Goal: Navigation & Orientation: Find specific page/section

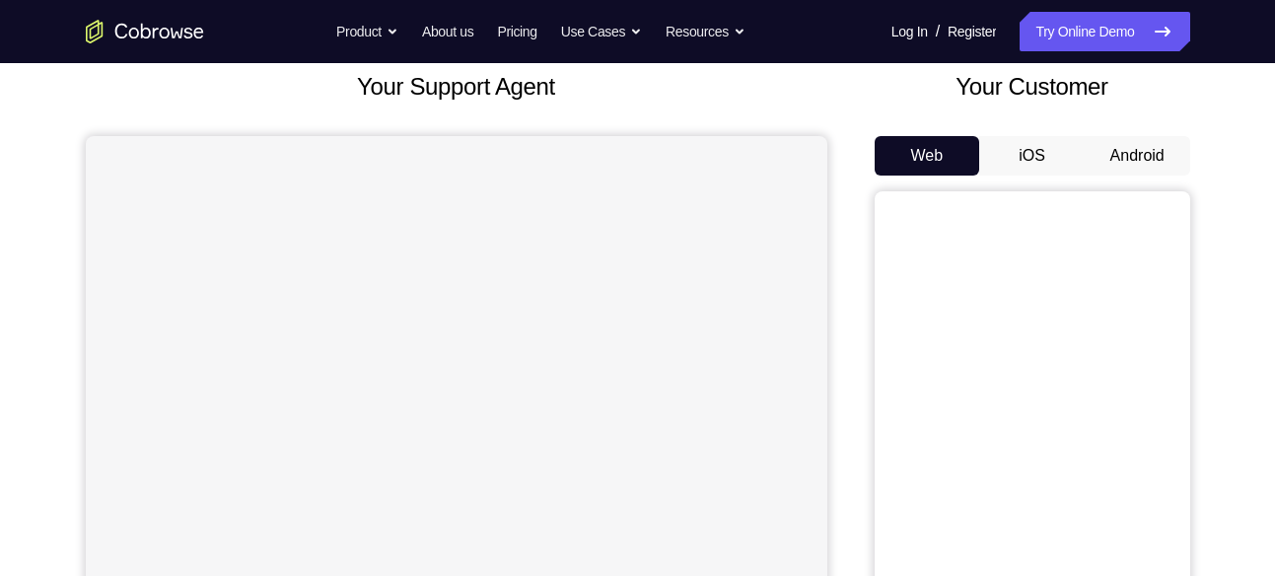
click at [1135, 149] on button "Android" at bounding box center [1138, 155] width 106 height 39
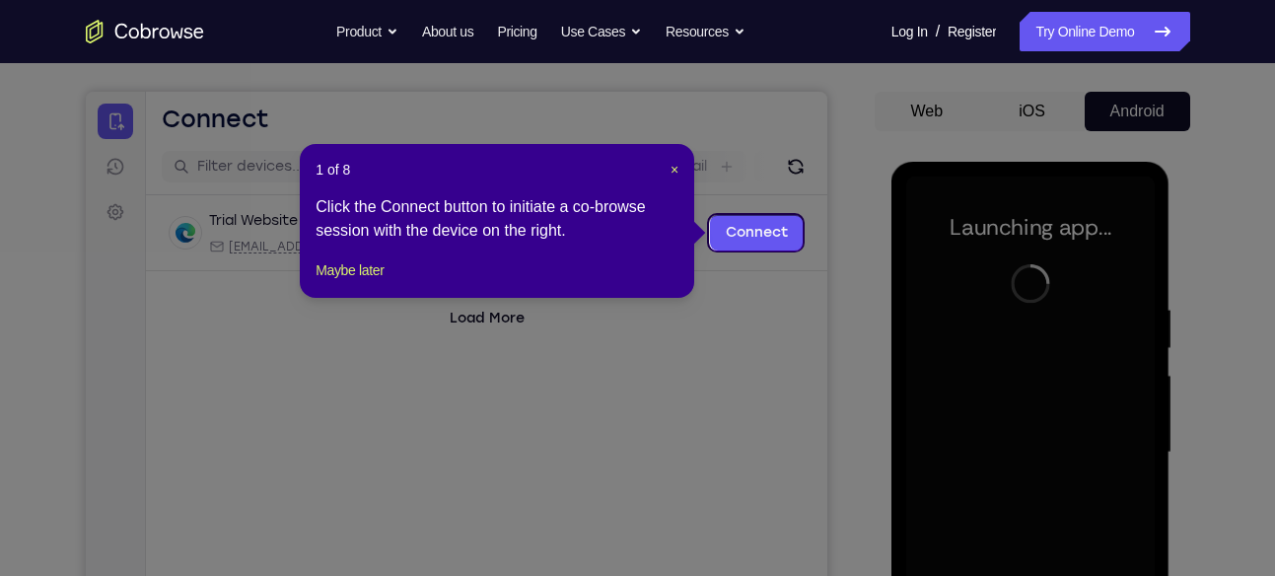
scroll to position [164, 0]
click at [676, 169] on span "×" at bounding box center [675, 171] width 8 height 16
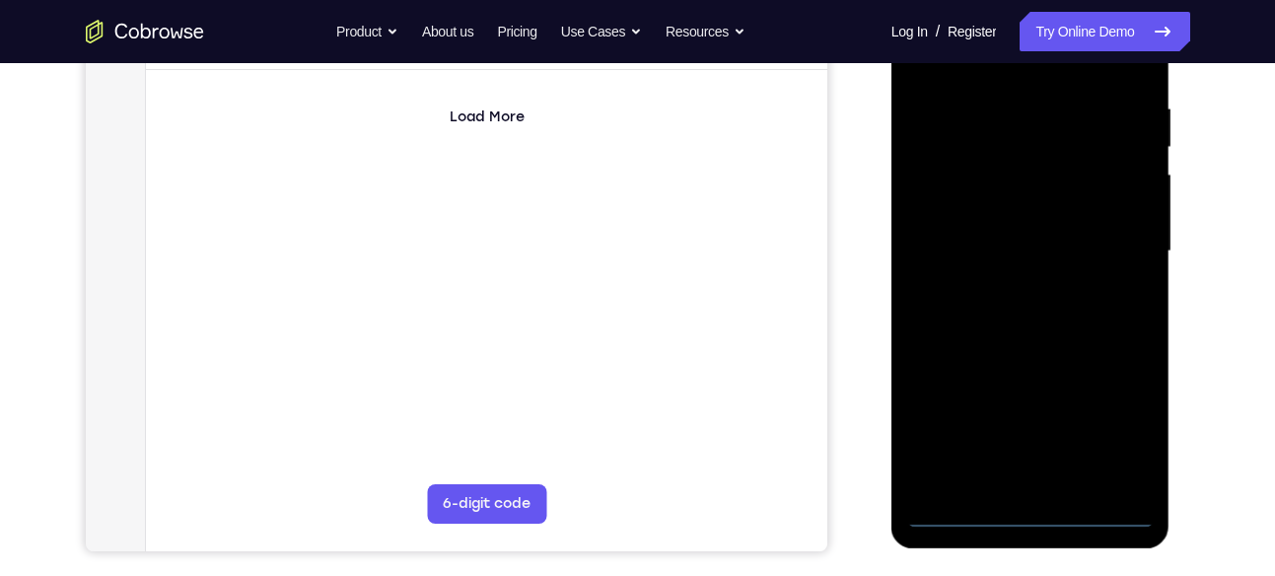
scroll to position [367, 0]
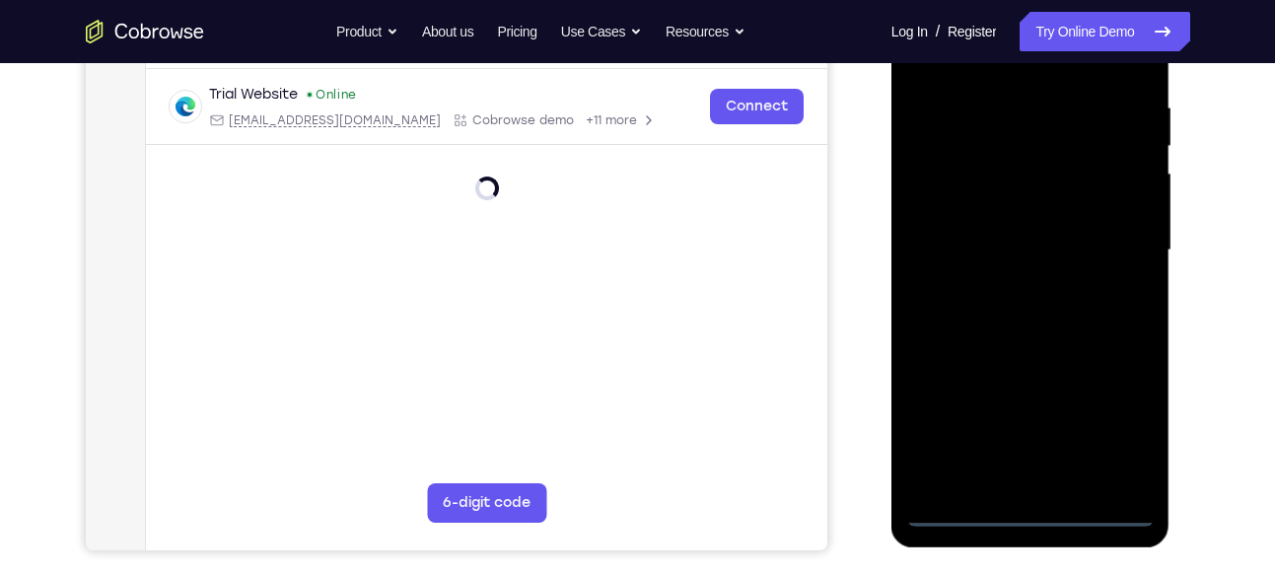
click at [1029, 507] on div at bounding box center [1031, 250] width 249 height 552
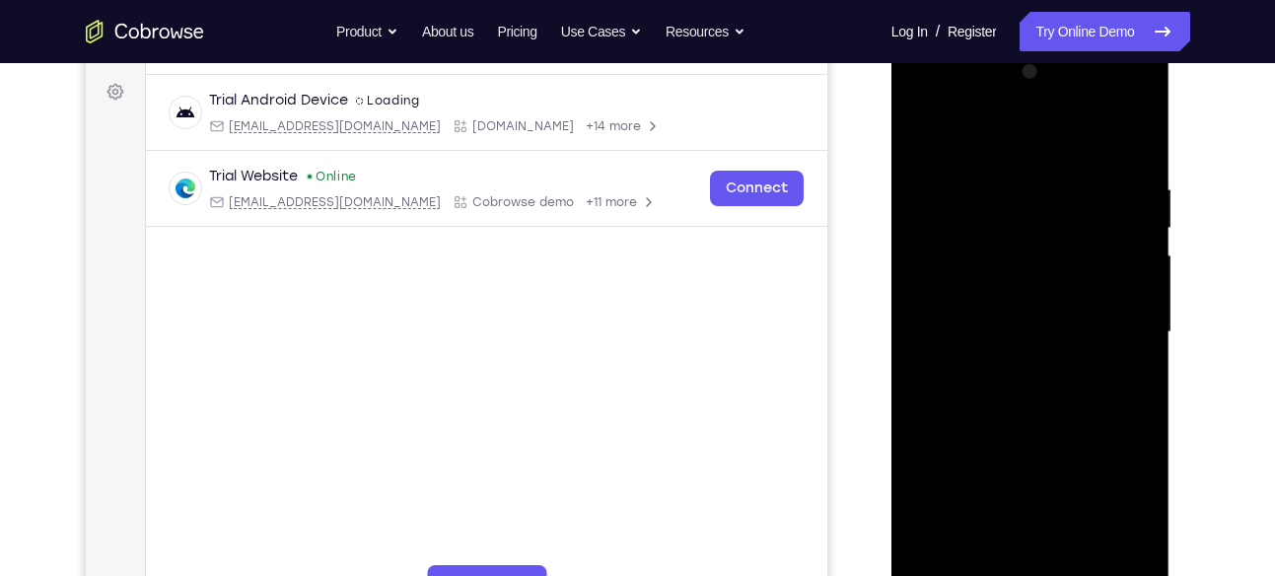
scroll to position [277, 0]
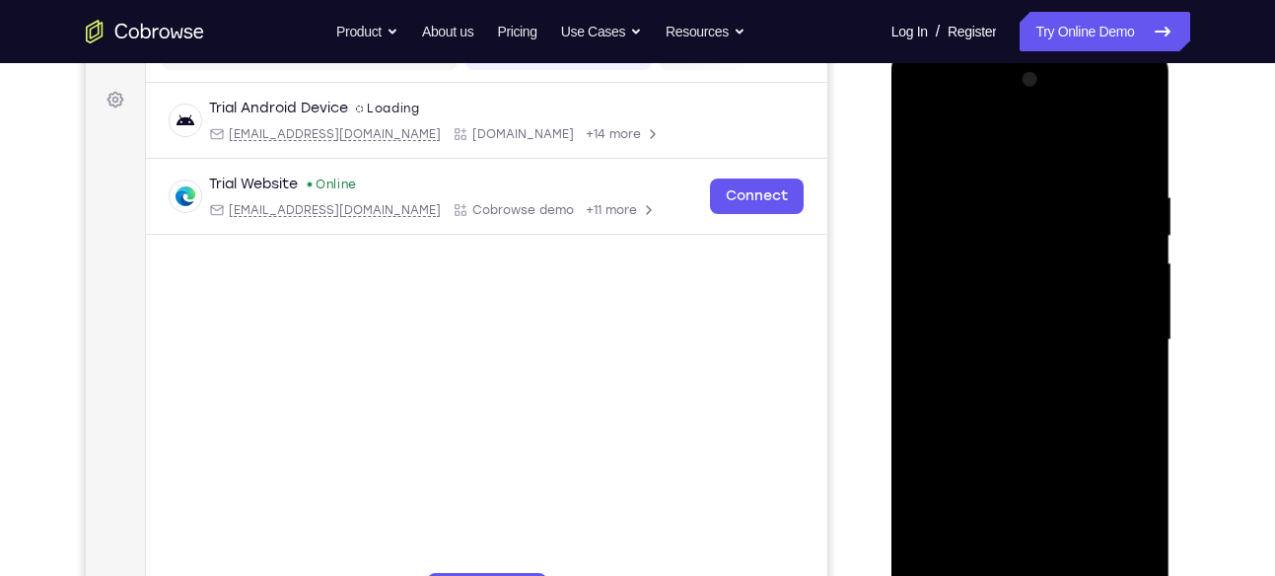
click at [1109, 515] on div at bounding box center [1031, 340] width 249 height 552
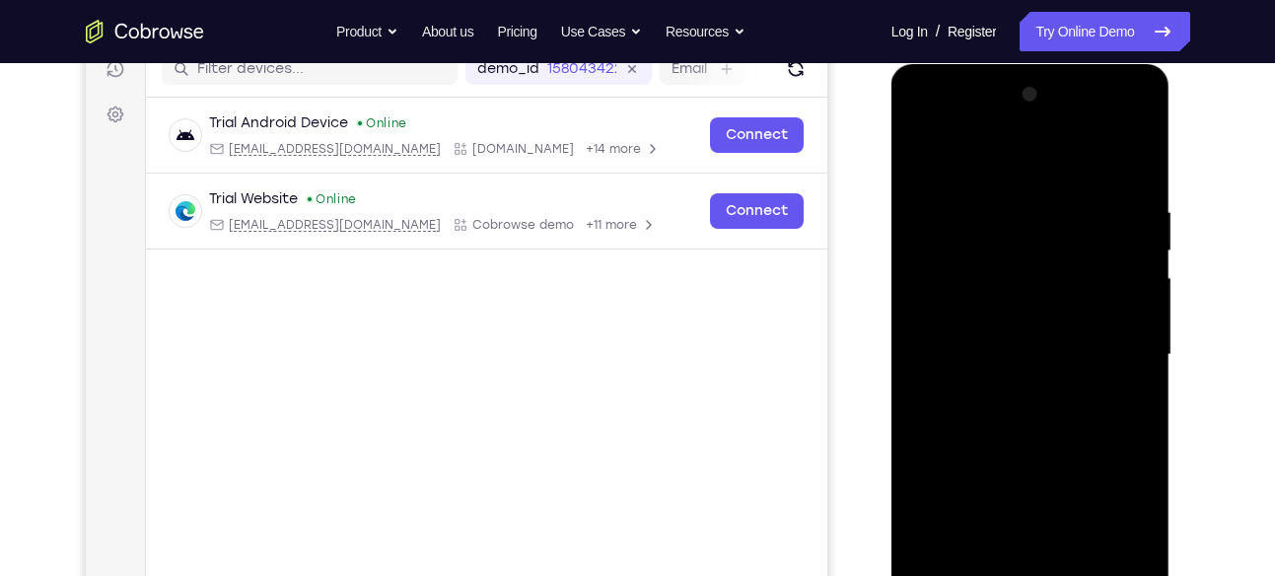
scroll to position [261, 0]
click at [990, 168] on div at bounding box center [1031, 356] width 249 height 552
click at [990, 233] on div at bounding box center [1031, 356] width 249 height 552
click at [990, 246] on div at bounding box center [1031, 356] width 249 height 552
click at [978, 149] on div at bounding box center [1031, 356] width 249 height 552
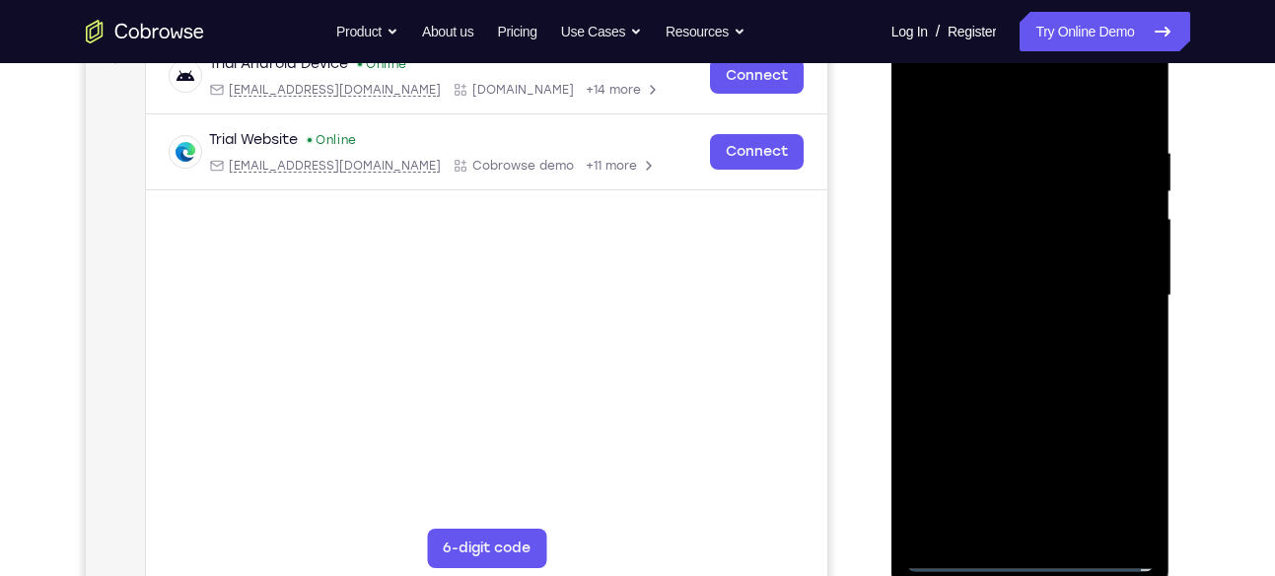
scroll to position [320, 0]
click at [1032, 414] on div at bounding box center [1031, 298] width 249 height 552
click at [1013, 336] on div at bounding box center [1031, 298] width 249 height 552
drag, startPoint x: 1008, startPoint y: 375, endPoint x: 1021, endPoint y: 232, distance: 143.6
click at [1021, 232] on div at bounding box center [1031, 298] width 249 height 552
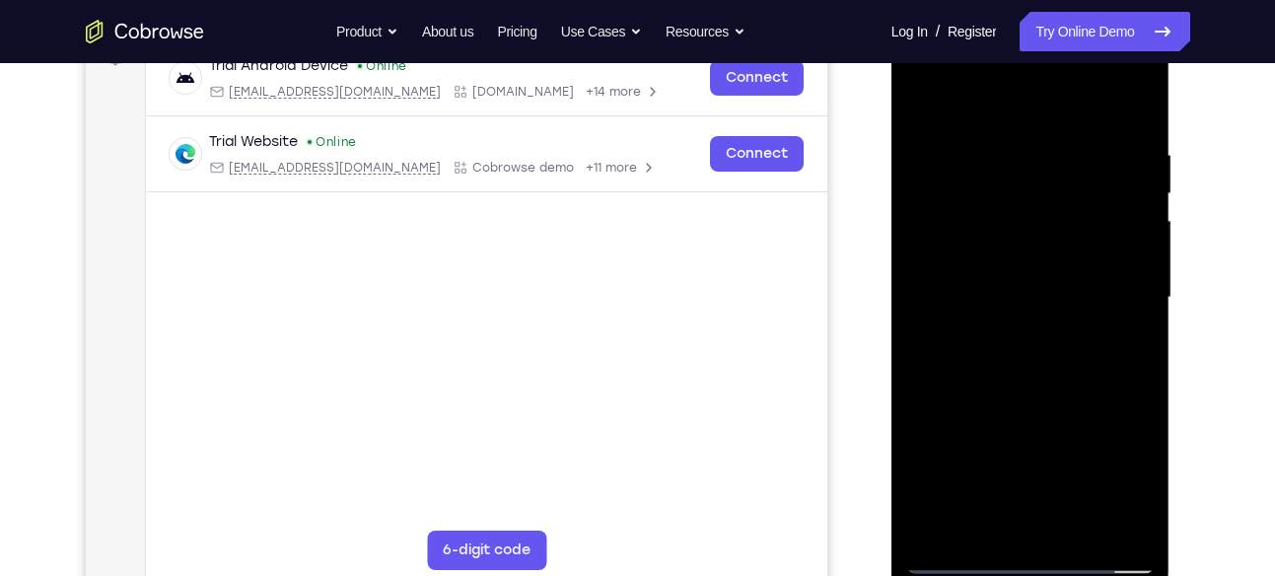
drag, startPoint x: 990, startPoint y: 363, endPoint x: 1001, endPoint y: 159, distance: 204.5
click at [1001, 159] on div at bounding box center [1031, 298] width 249 height 552
drag, startPoint x: 986, startPoint y: 327, endPoint x: 1027, endPoint y: 131, distance: 199.5
click at [1027, 131] on div at bounding box center [1031, 298] width 249 height 552
drag, startPoint x: 971, startPoint y: 152, endPoint x: 951, endPoint y: 416, distance: 265.1
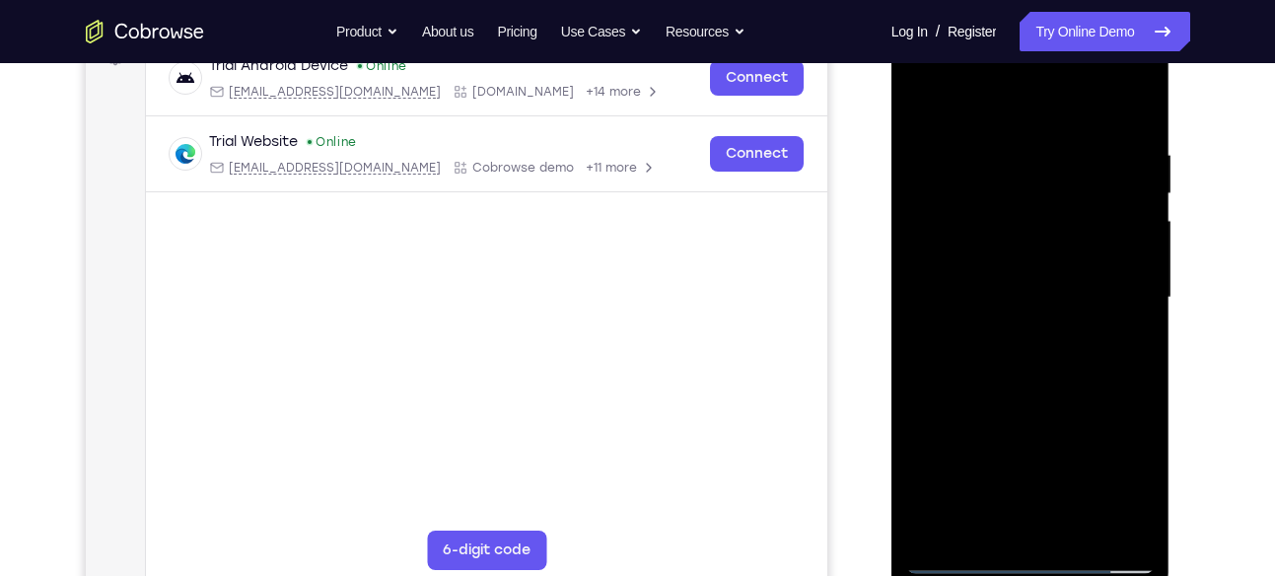
click at [951, 416] on div at bounding box center [1031, 298] width 249 height 552
click at [926, 100] on div at bounding box center [1031, 298] width 249 height 552
click at [950, 308] on div at bounding box center [1031, 298] width 249 height 552
drag, startPoint x: 993, startPoint y: 323, endPoint x: 1021, endPoint y: 86, distance: 238.4
click at [1021, 86] on div at bounding box center [1031, 298] width 249 height 552
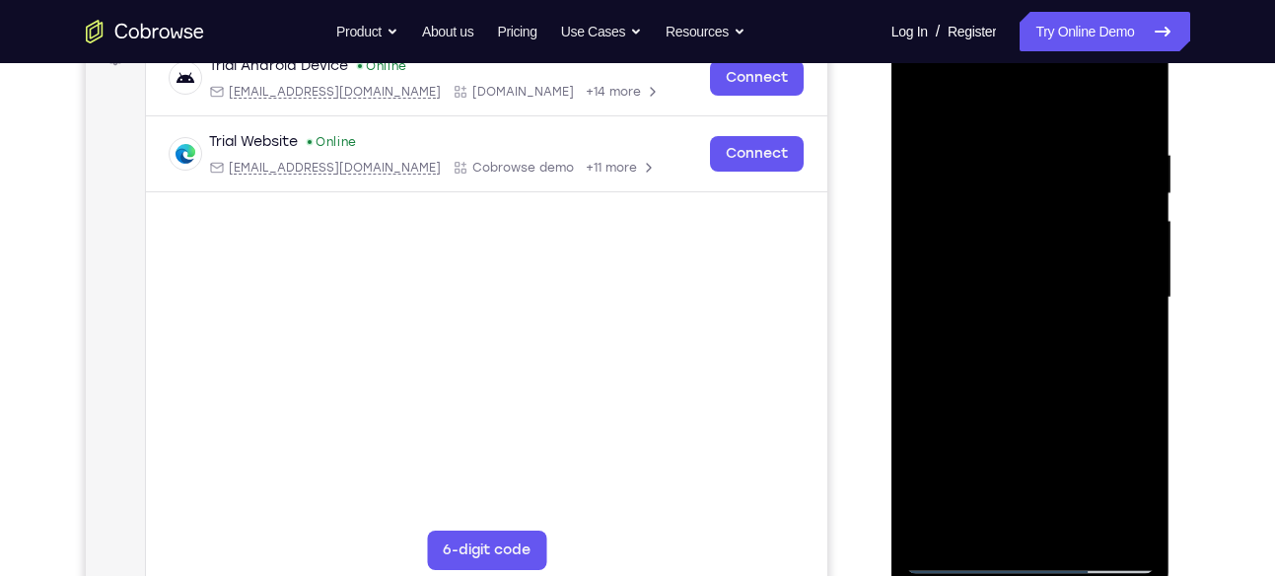
drag, startPoint x: 1004, startPoint y: 359, endPoint x: 1036, endPoint y: 103, distance: 258.4
click at [1036, 103] on div at bounding box center [1031, 298] width 249 height 552
drag, startPoint x: 1037, startPoint y: 392, endPoint x: 1056, endPoint y: 110, distance: 281.8
click at [1056, 110] on div at bounding box center [1031, 298] width 249 height 552
drag, startPoint x: 944, startPoint y: 380, endPoint x: 959, endPoint y: 174, distance: 206.7
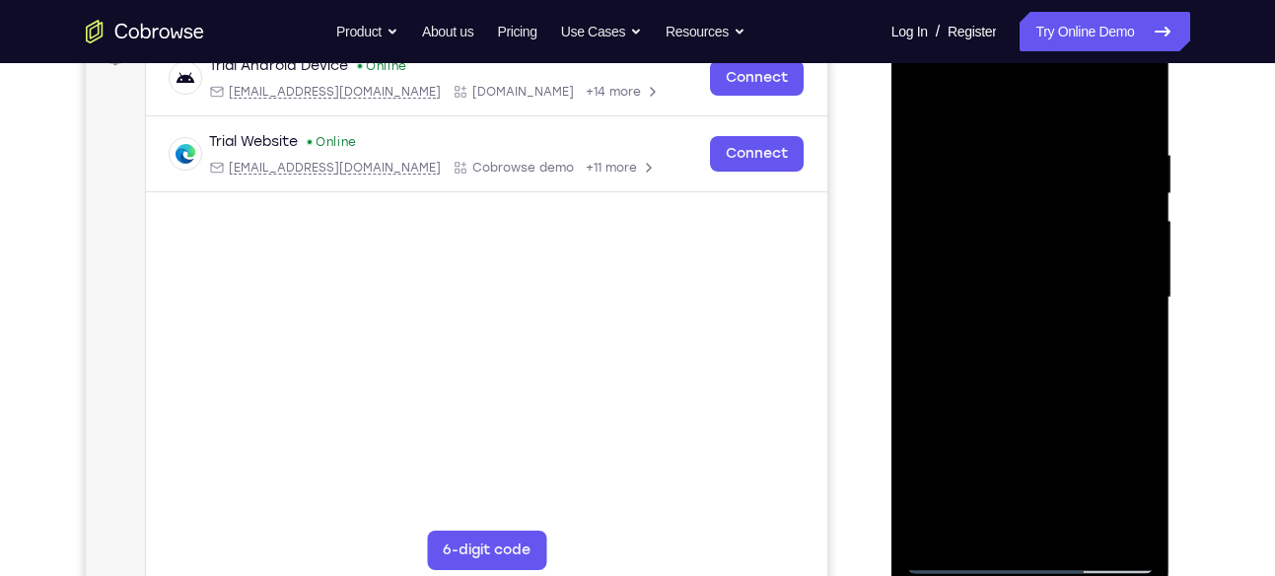
click at [959, 174] on div at bounding box center [1031, 298] width 249 height 552
drag, startPoint x: 915, startPoint y: 302, endPoint x: 940, endPoint y: 150, distance: 153.9
click at [940, 150] on div at bounding box center [1031, 298] width 249 height 552
drag, startPoint x: 927, startPoint y: 428, endPoint x: 955, endPoint y: 199, distance: 230.5
click at [955, 199] on div at bounding box center [1031, 298] width 249 height 552
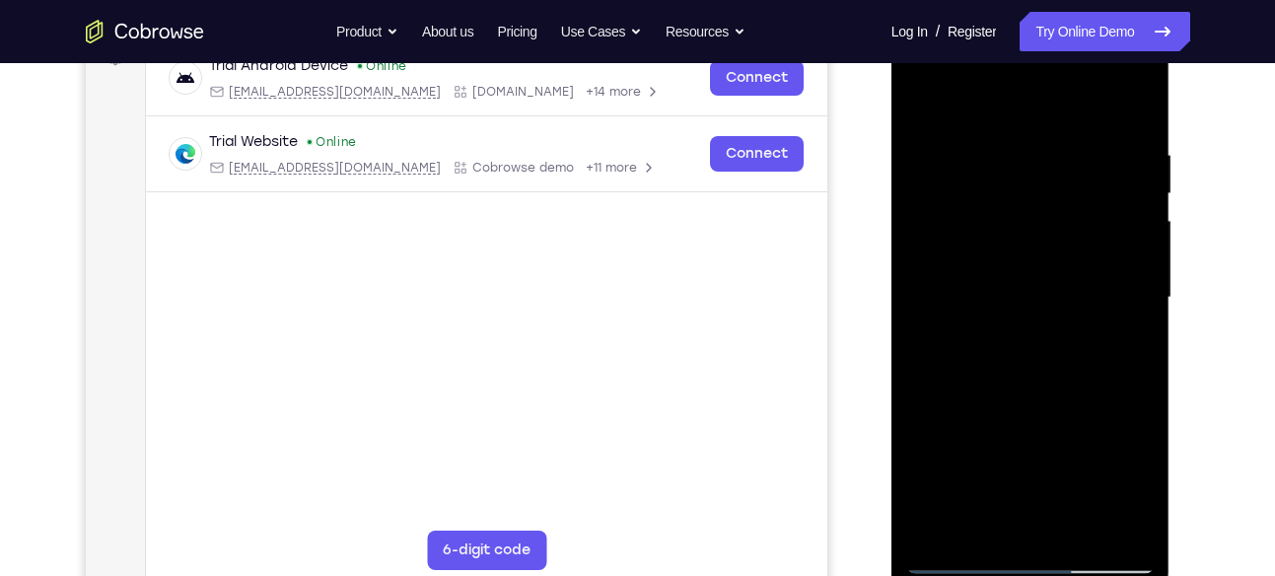
drag, startPoint x: 930, startPoint y: 197, endPoint x: 949, endPoint y: 421, distance: 224.7
click at [949, 421] on div at bounding box center [1031, 298] width 249 height 552
drag, startPoint x: 940, startPoint y: 182, endPoint x: 954, endPoint y: 434, distance: 251.9
click at [954, 434] on div at bounding box center [1031, 298] width 249 height 552
drag, startPoint x: 926, startPoint y: 472, endPoint x: 933, endPoint y: 294, distance: 177.7
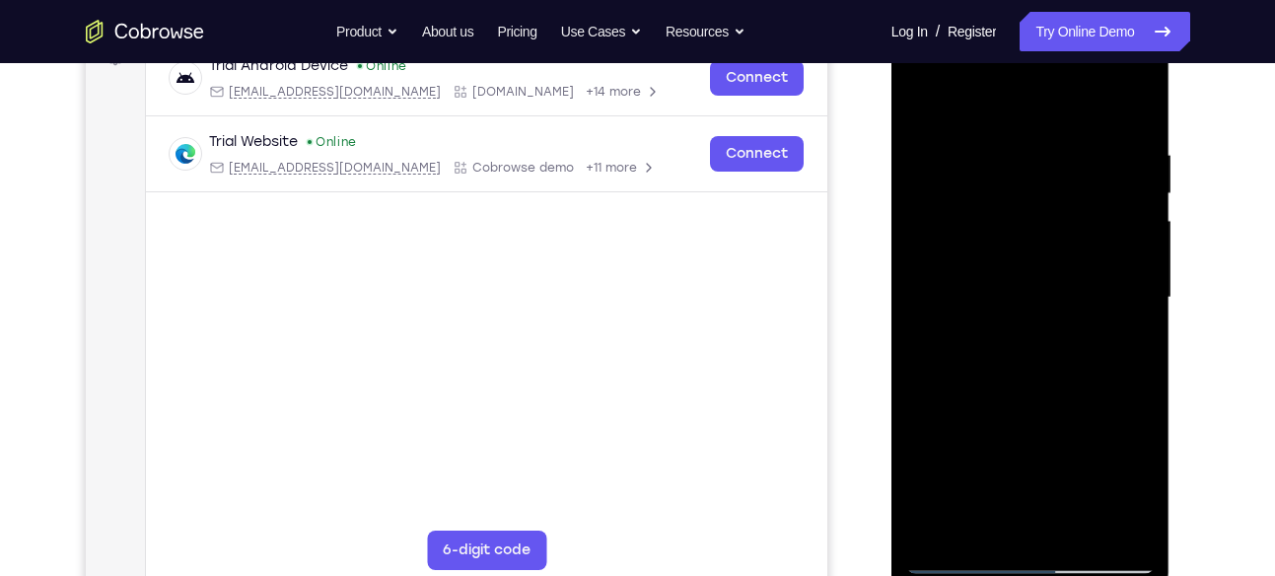
click at [933, 294] on div at bounding box center [1031, 298] width 249 height 552
drag, startPoint x: 913, startPoint y: 402, endPoint x: 919, endPoint y: 164, distance: 238.8
click at [919, 164] on div at bounding box center [1031, 298] width 249 height 552
drag, startPoint x: 931, startPoint y: 426, endPoint x: 954, endPoint y: 127, distance: 299.8
click at [954, 127] on div at bounding box center [1031, 298] width 249 height 552
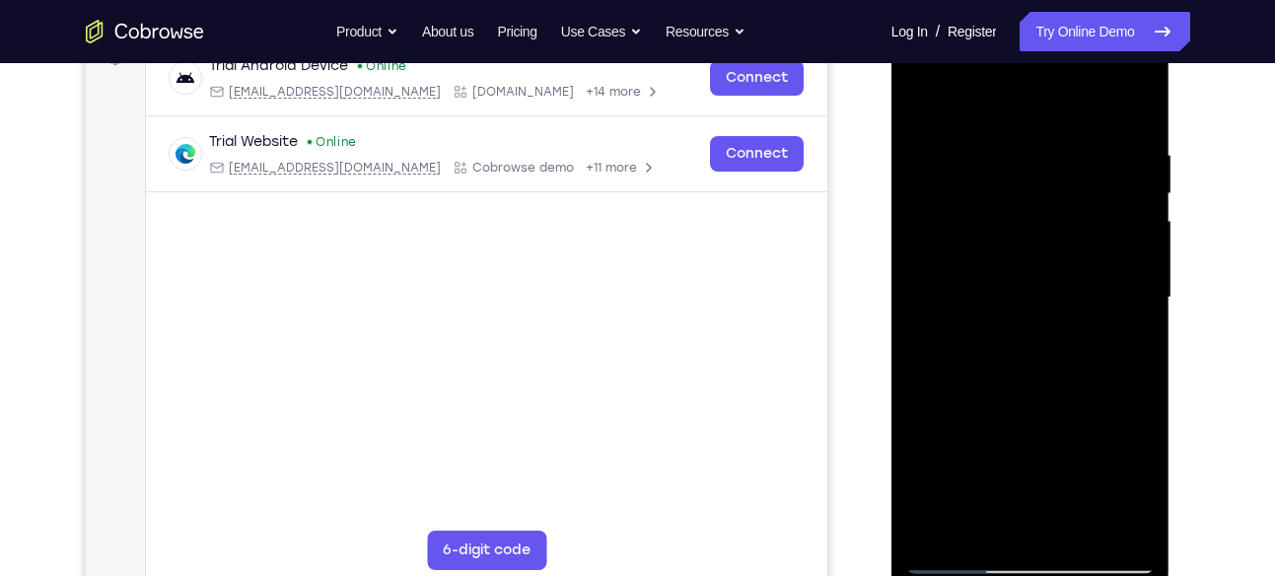
drag, startPoint x: 932, startPoint y: 415, endPoint x: 945, endPoint y: 189, distance: 226.3
click at [945, 189] on div at bounding box center [1031, 298] width 249 height 552
drag, startPoint x: 981, startPoint y: 465, endPoint x: 1017, endPoint y: 244, distance: 224.0
click at [1017, 244] on div at bounding box center [1031, 298] width 249 height 552
drag, startPoint x: 1001, startPoint y: 410, endPoint x: 1022, endPoint y: 158, distance: 253.4
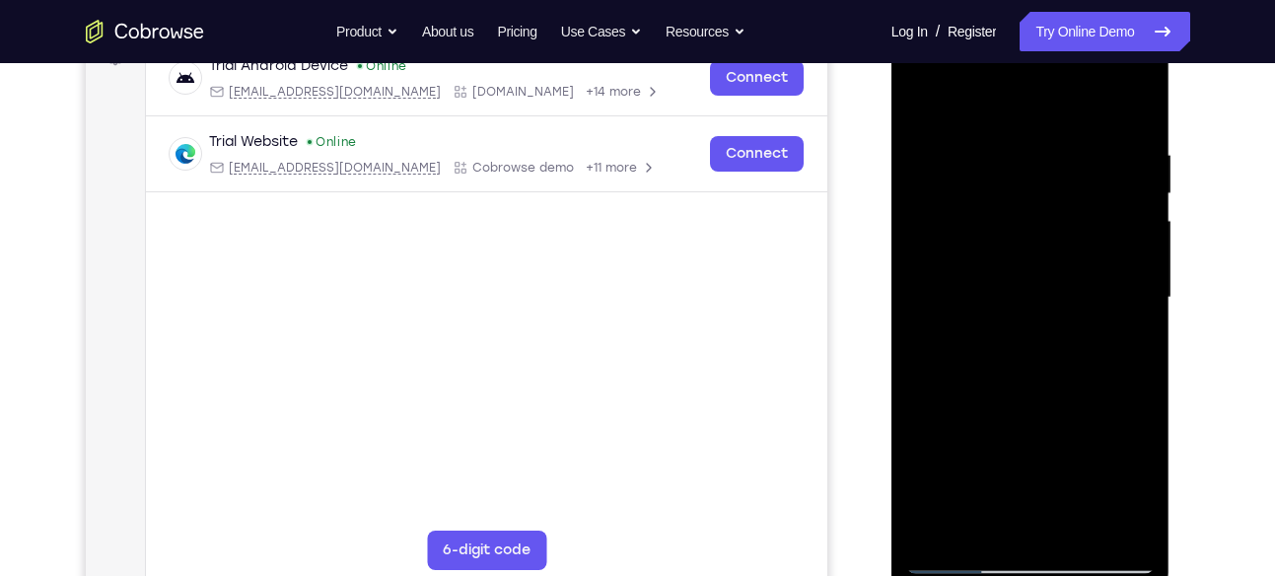
click at [1022, 158] on div at bounding box center [1031, 298] width 249 height 552
click at [961, 315] on div at bounding box center [1031, 298] width 249 height 552
drag, startPoint x: 934, startPoint y: 326, endPoint x: 926, endPoint y: 94, distance: 231.9
click at [926, 94] on div at bounding box center [1031, 298] width 249 height 552
drag, startPoint x: 947, startPoint y: 392, endPoint x: 955, endPoint y: 82, distance: 309.8
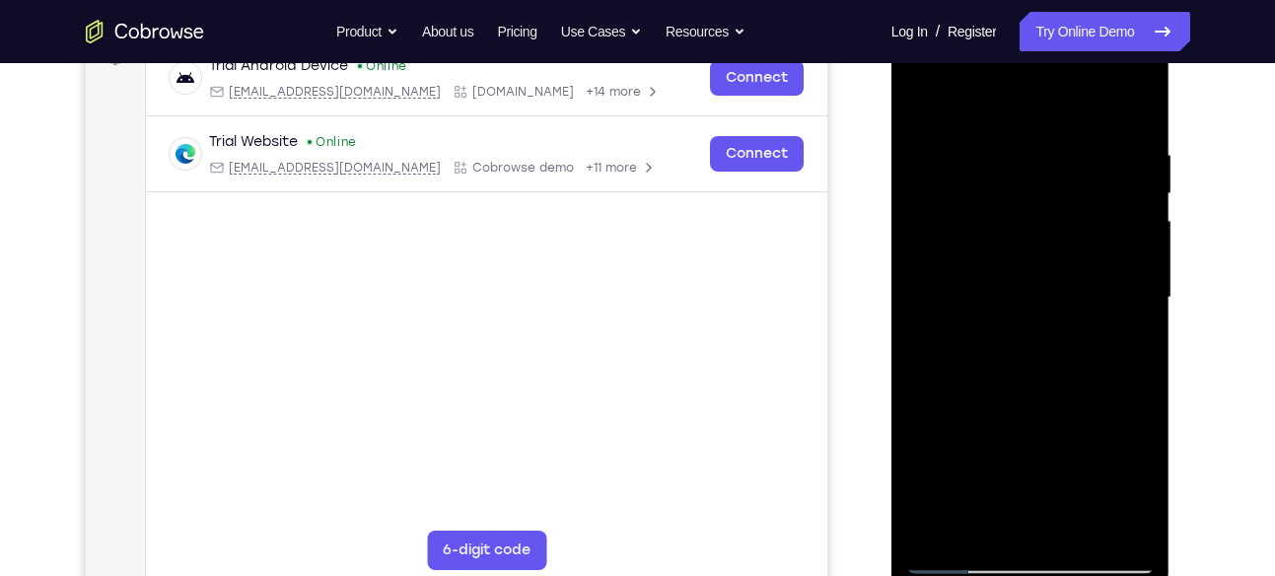
click at [955, 82] on div at bounding box center [1031, 298] width 249 height 552
click at [958, 314] on div at bounding box center [1031, 298] width 249 height 552
click at [1013, 252] on div at bounding box center [1031, 298] width 249 height 552
click at [1010, 343] on div at bounding box center [1031, 298] width 249 height 552
click at [1009, 407] on div at bounding box center [1031, 298] width 249 height 552
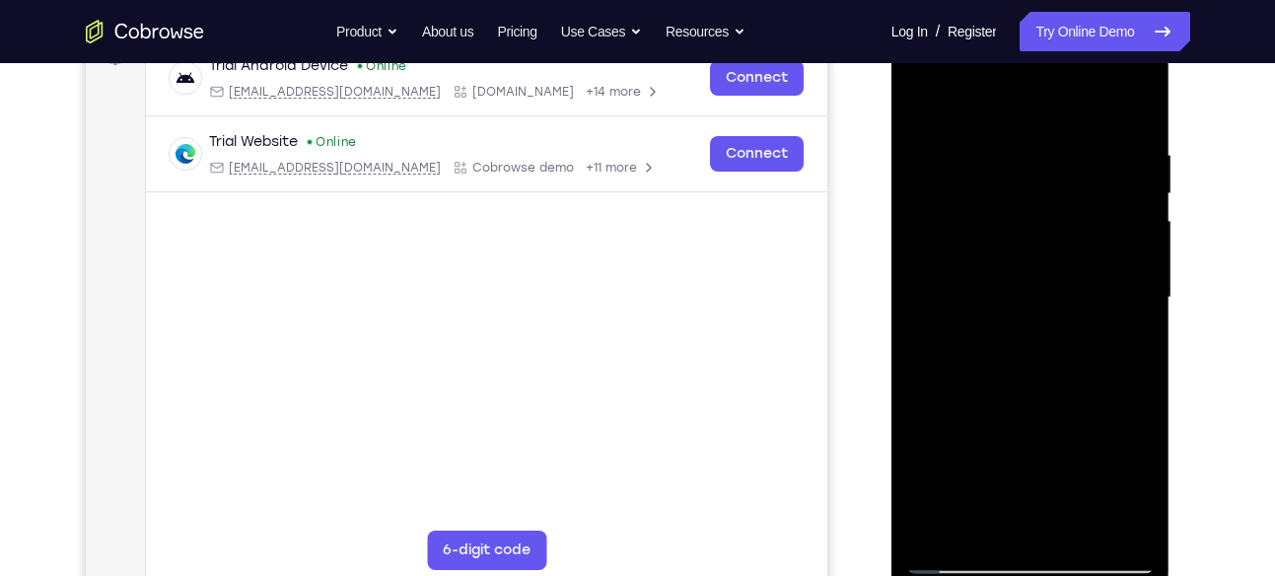
click at [1009, 408] on div at bounding box center [1031, 298] width 249 height 552
click at [1067, 402] on div at bounding box center [1031, 298] width 249 height 552
click at [1097, 408] on div at bounding box center [1031, 298] width 249 height 552
click at [927, 107] on div at bounding box center [1031, 298] width 249 height 552
click at [926, 104] on div at bounding box center [1031, 298] width 249 height 552
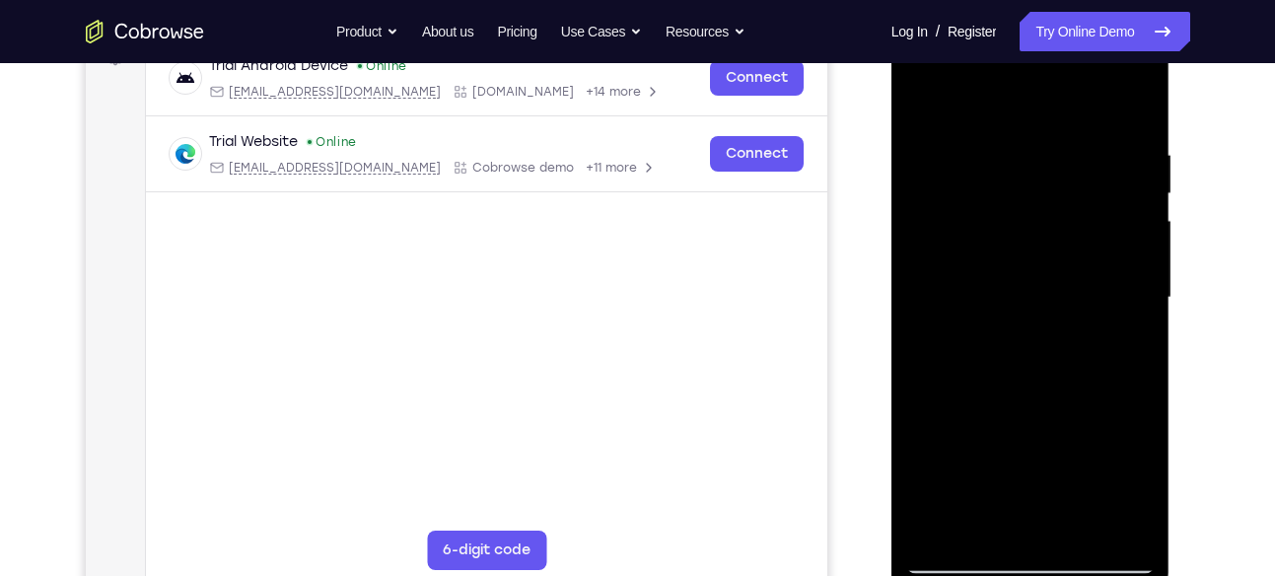
click at [920, 95] on div at bounding box center [1031, 298] width 249 height 552
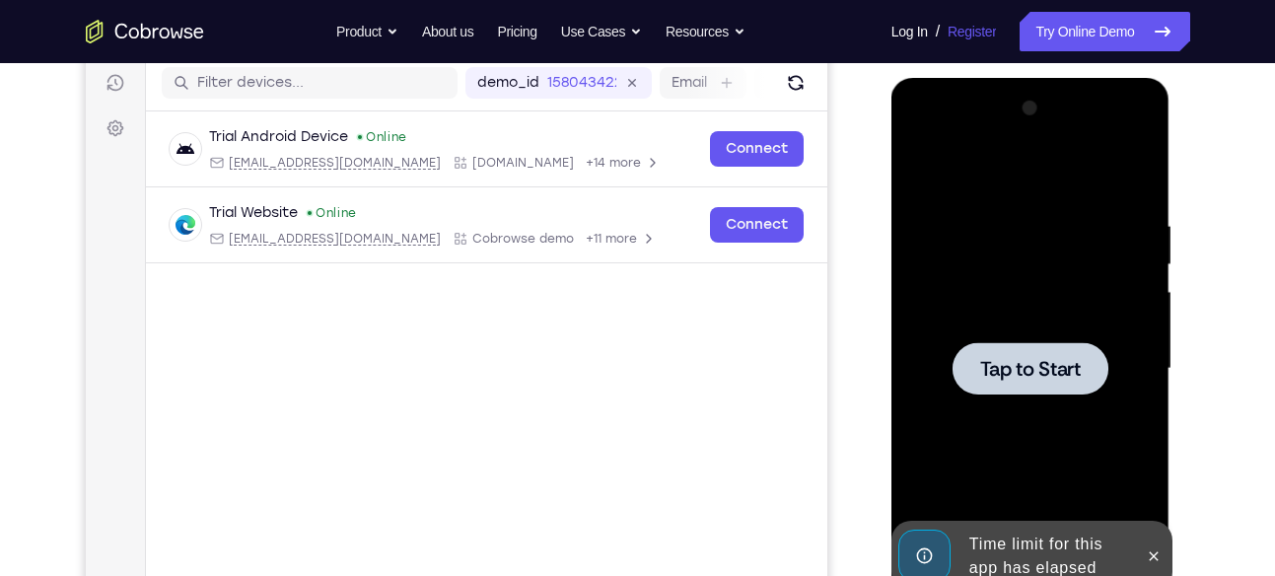
scroll to position [248, 0]
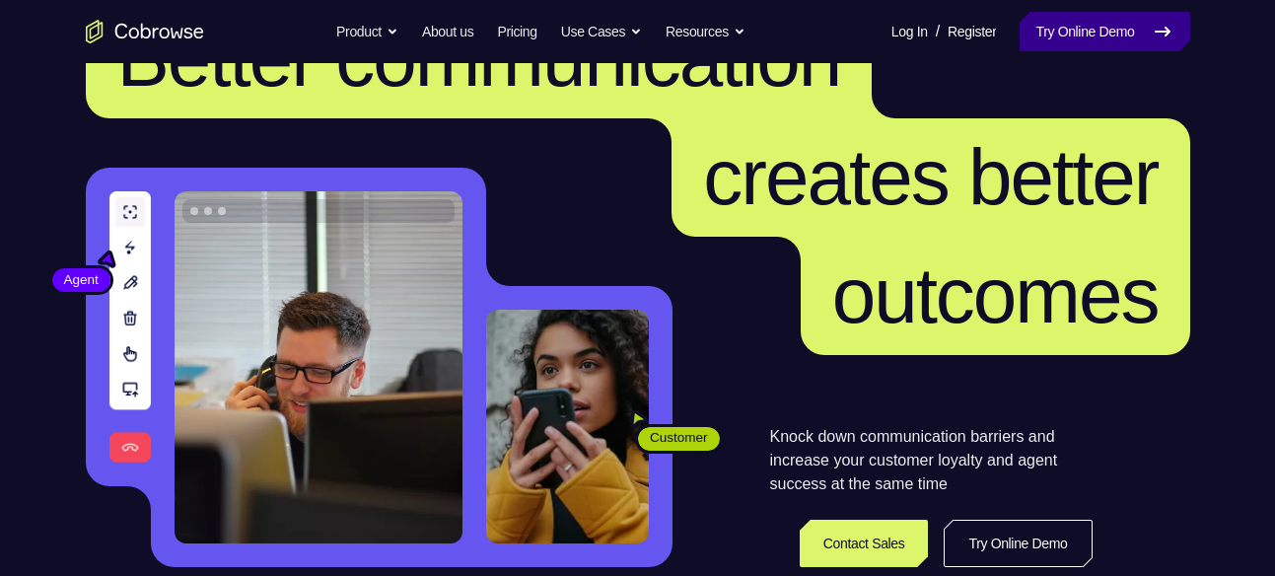
scroll to position [104, 0]
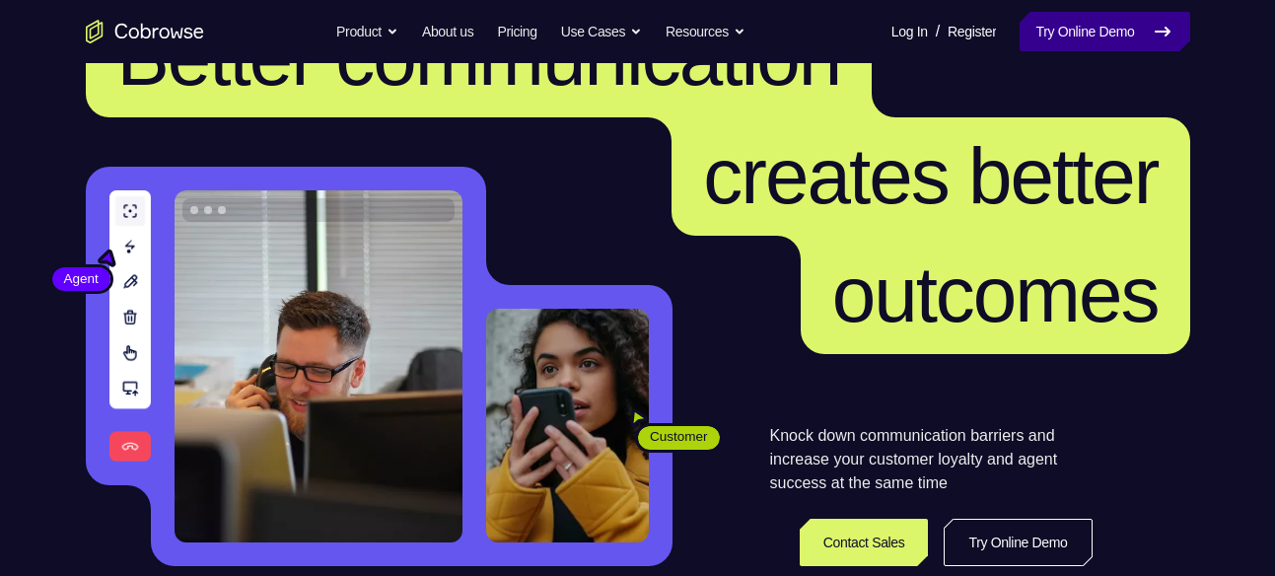
click at [1113, 29] on link "Try Online Demo" at bounding box center [1105, 31] width 170 height 39
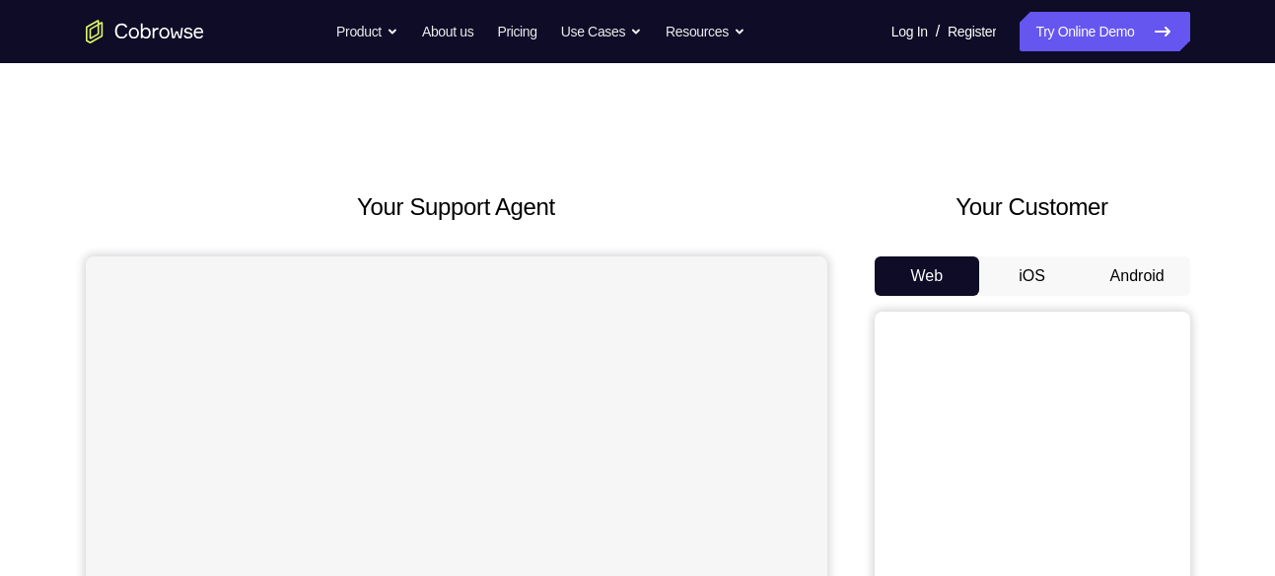
click at [1138, 275] on button "Android" at bounding box center [1138, 275] width 106 height 39
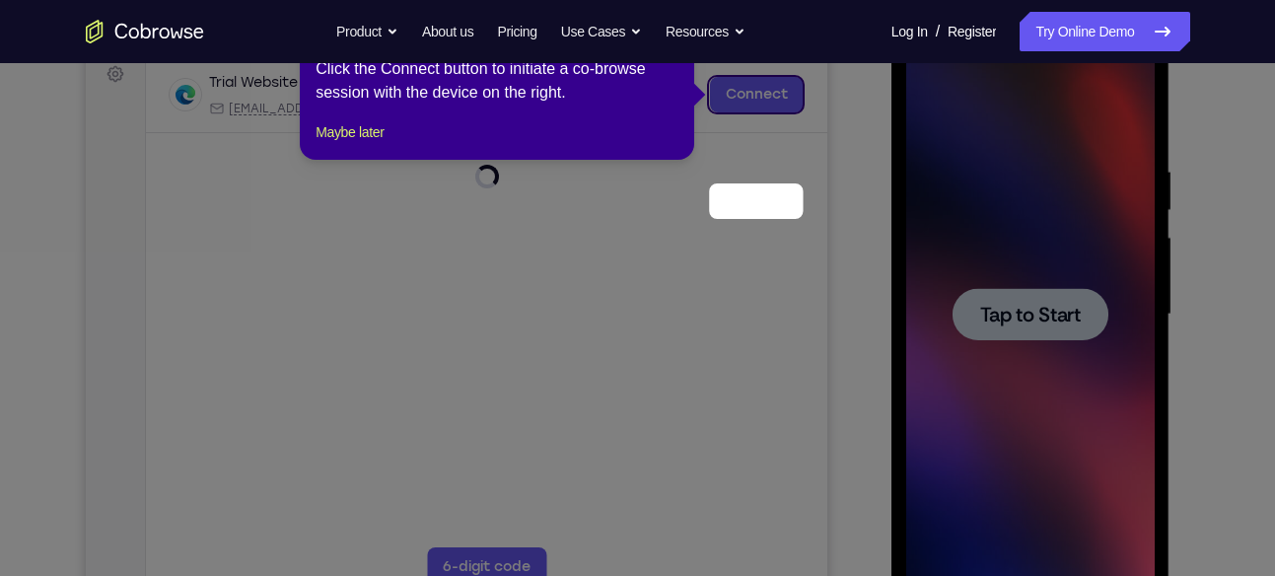
scroll to position [196, 0]
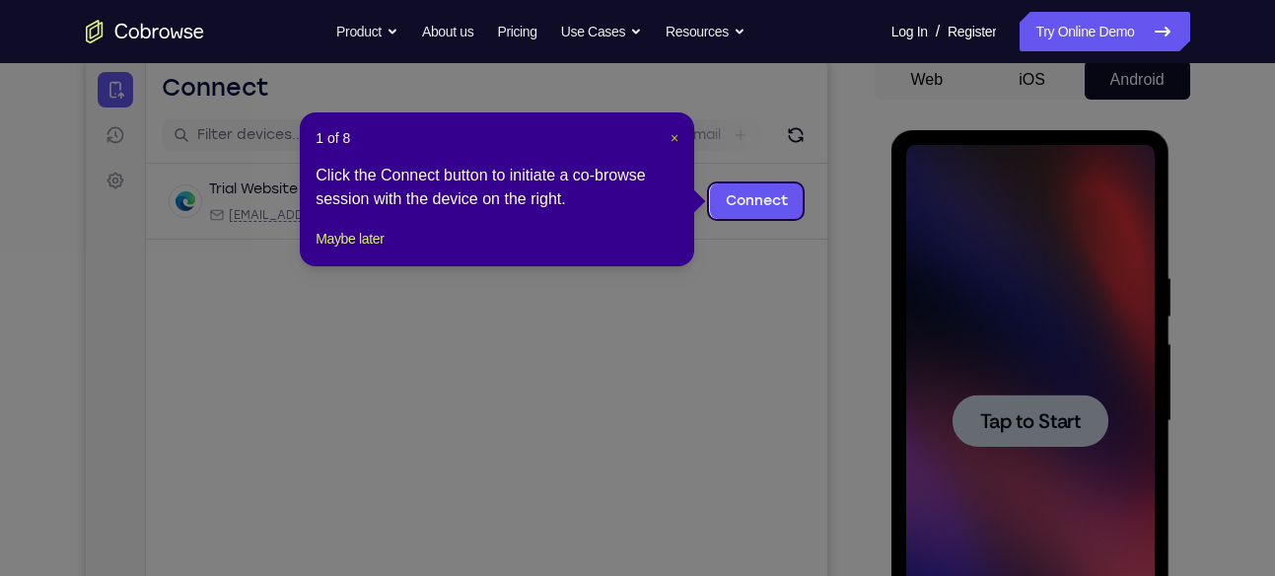
click at [672, 136] on span "×" at bounding box center [675, 138] width 8 height 16
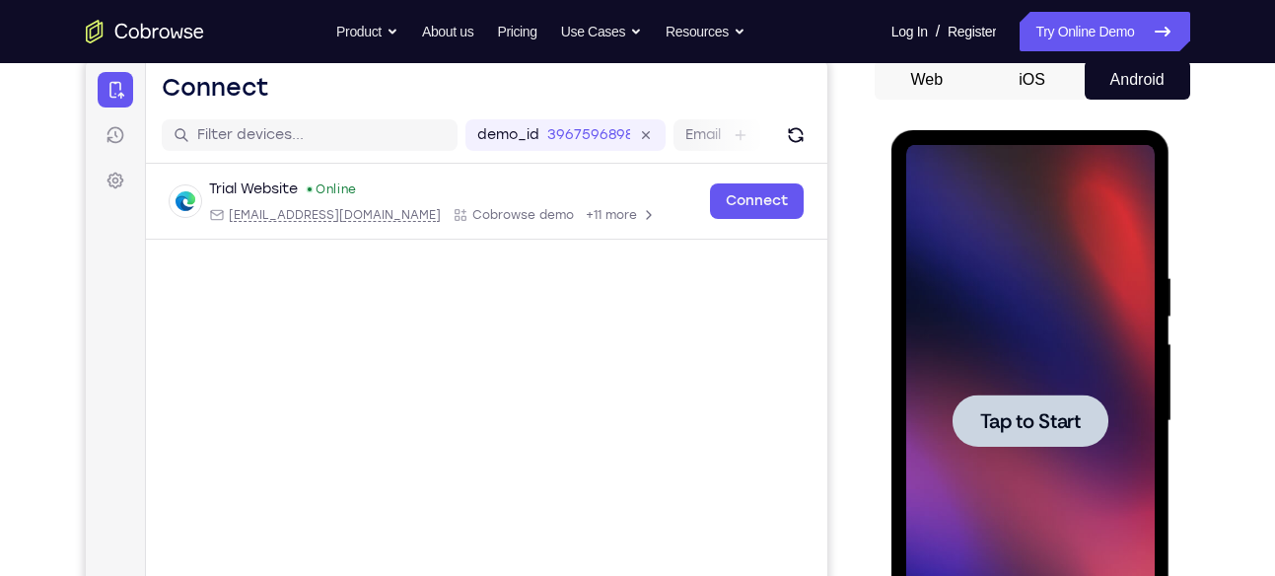
click at [1010, 428] on span "Tap to Start" at bounding box center [1031, 421] width 101 height 20
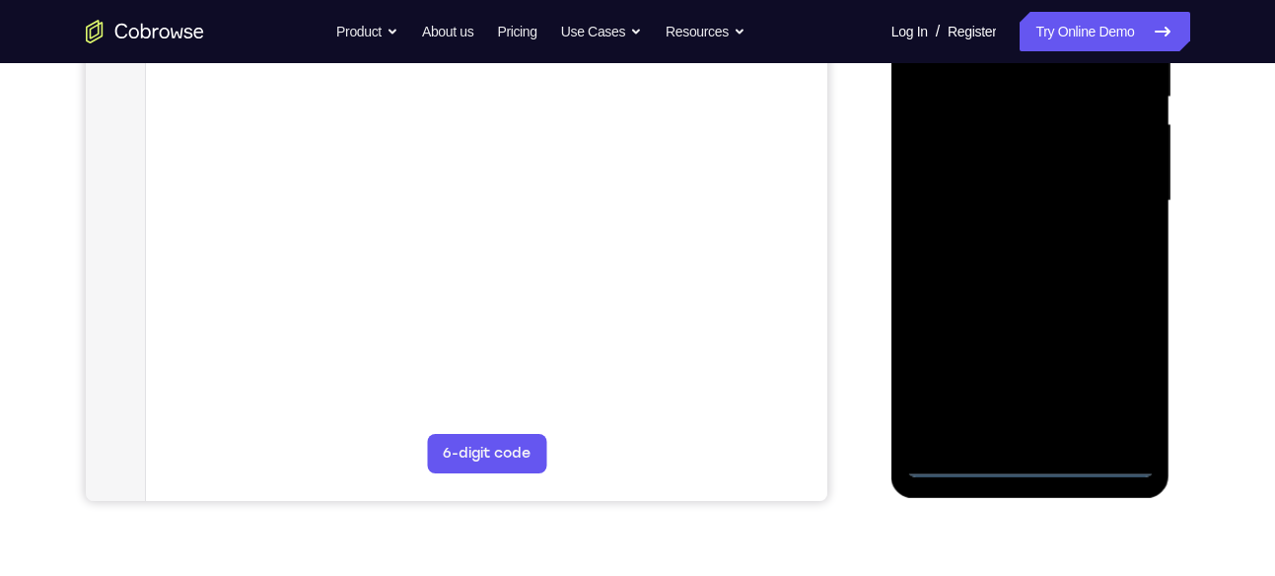
scroll to position [417, 0]
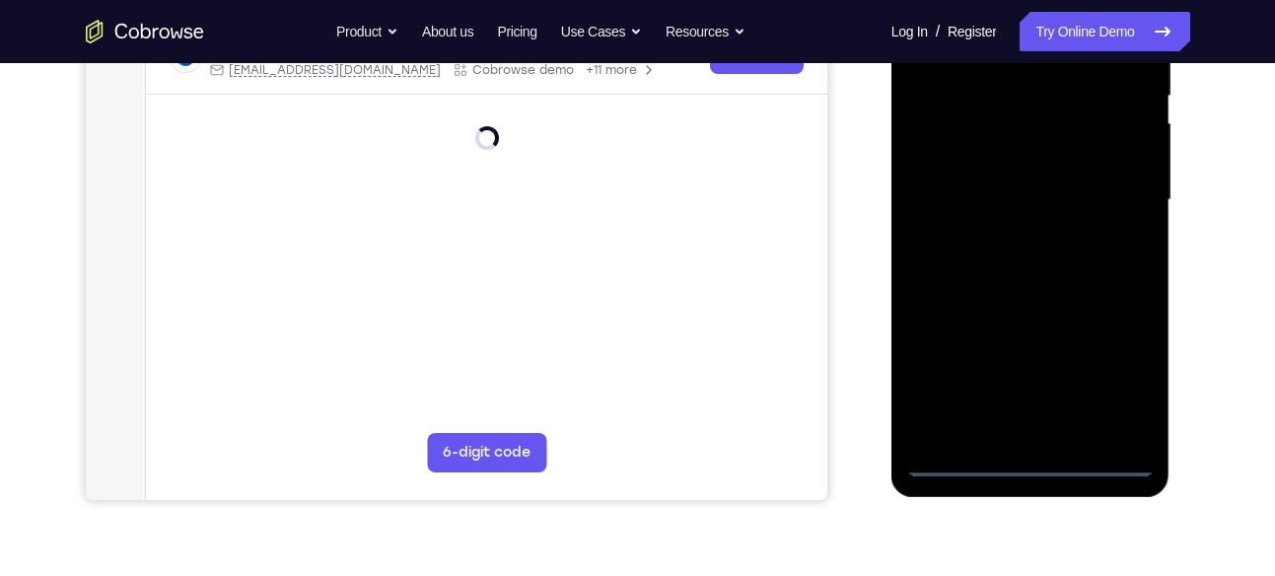
click at [1033, 462] on div at bounding box center [1031, 200] width 249 height 552
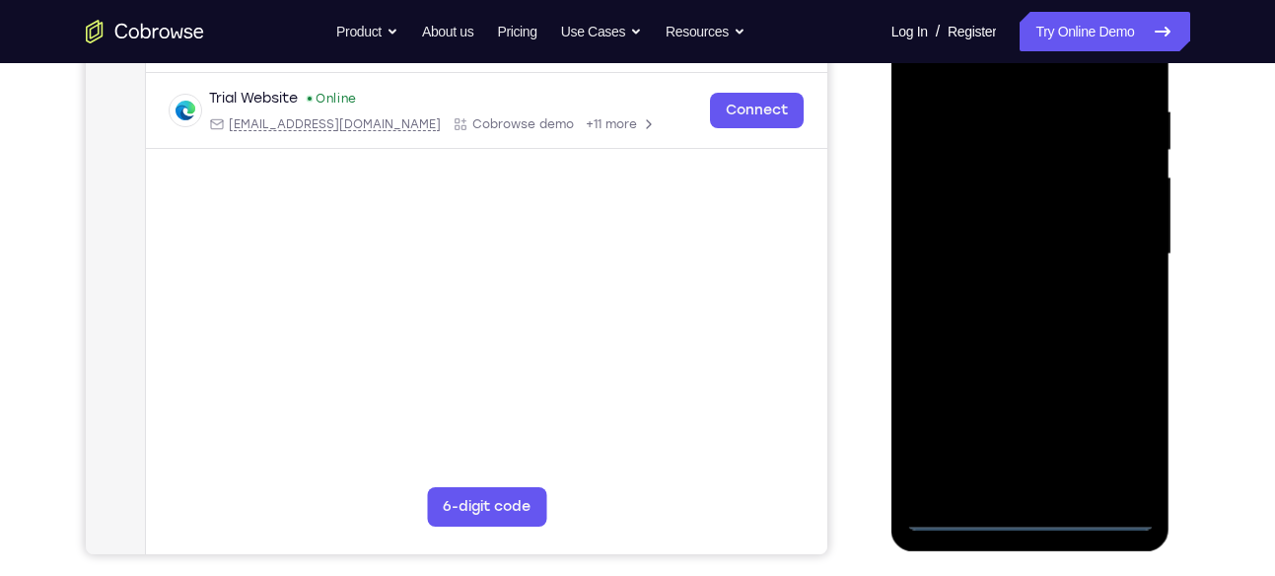
scroll to position [360, 0]
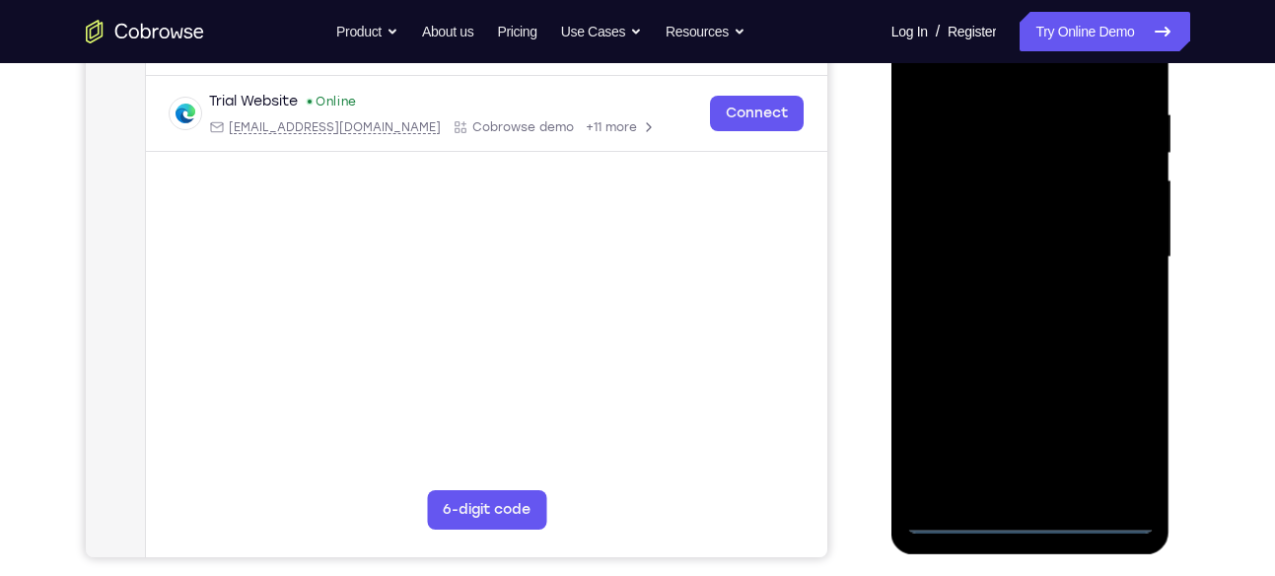
click at [1116, 434] on div at bounding box center [1031, 257] width 249 height 552
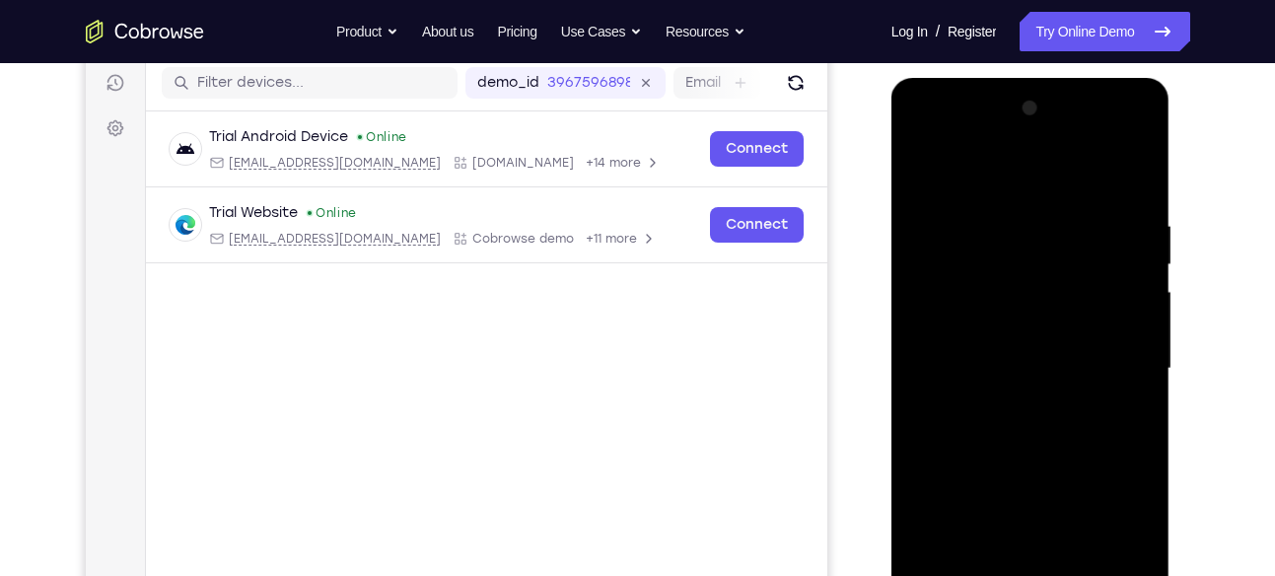
scroll to position [245, 0]
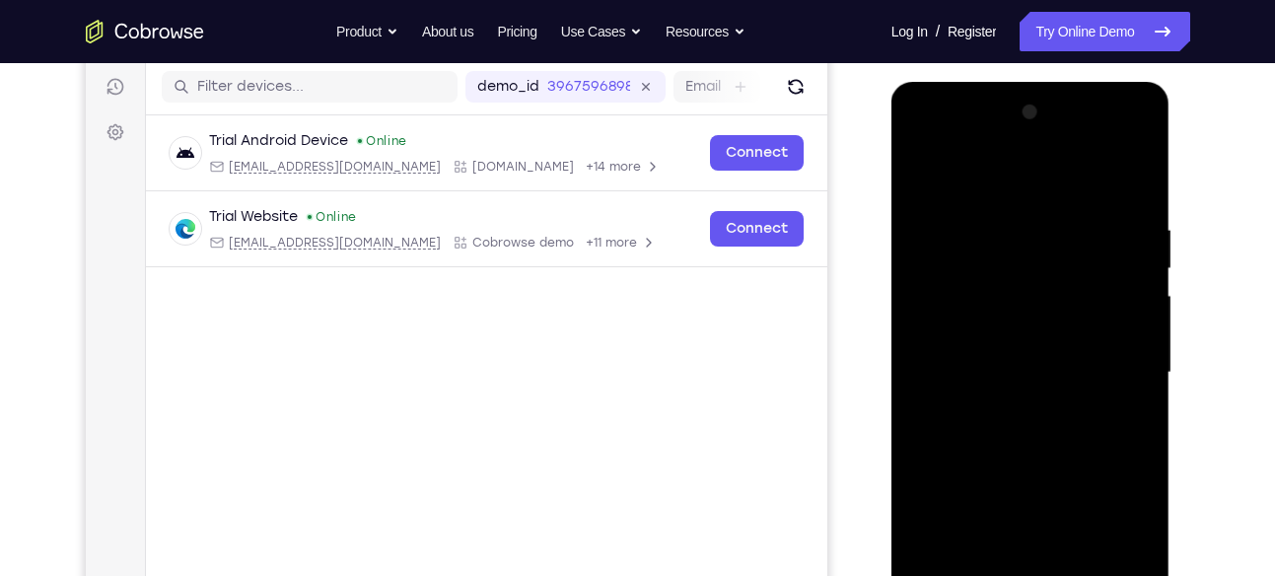
click at [1009, 171] on div at bounding box center [1031, 373] width 249 height 552
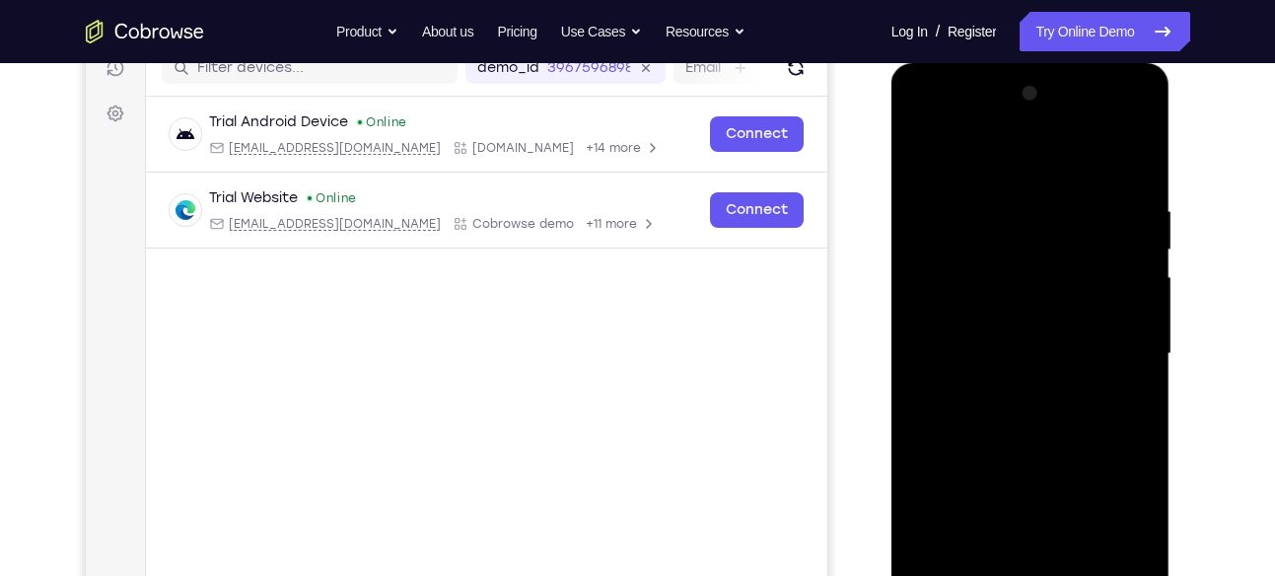
scroll to position [264, 0]
click at [1029, 248] on div at bounding box center [1031, 353] width 249 height 552
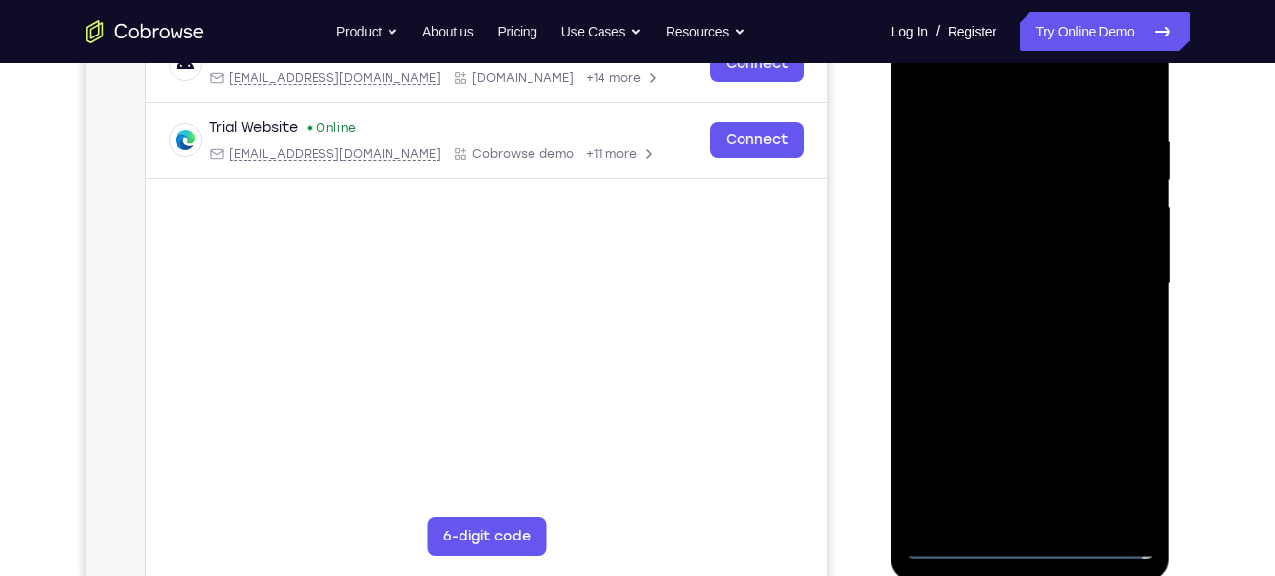
scroll to position [334, 0]
click at [1003, 398] on div at bounding box center [1031, 283] width 249 height 552
click at [1008, 327] on div at bounding box center [1031, 283] width 249 height 552
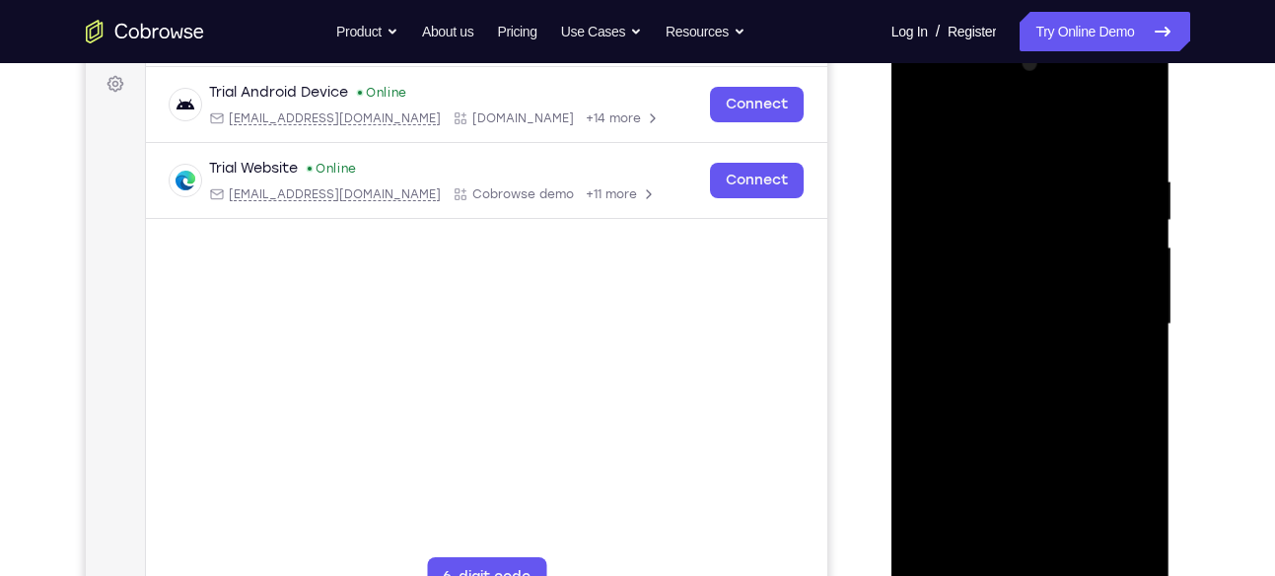
scroll to position [297, 0]
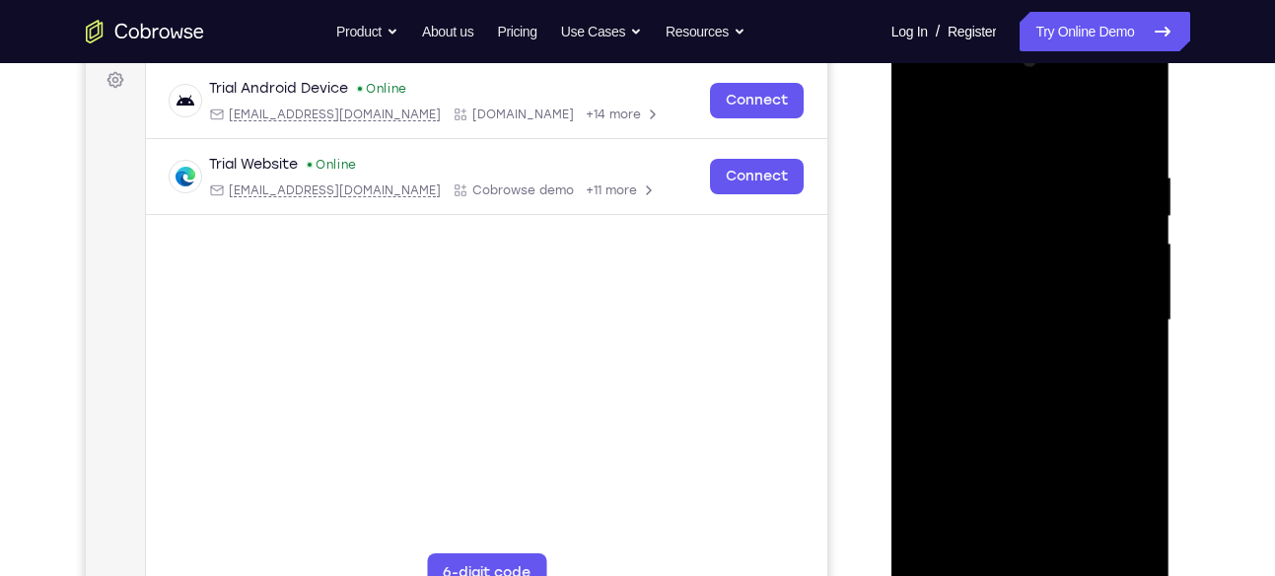
click at [929, 123] on div at bounding box center [1031, 320] width 249 height 552
click at [972, 347] on div at bounding box center [1031, 320] width 249 height 552
drag, startPoint x: 983, startPoint y: 415, endPoint x: 1019, endPoint y: 62, distance: 355.0
click at [1019, 62] on div at bounding box center [1031, 320] width 249 height 552
drag, startPoint x: 1038, startPoint y: 485, endPoint x: 1054, endPoint y: 194, distance: 291.4
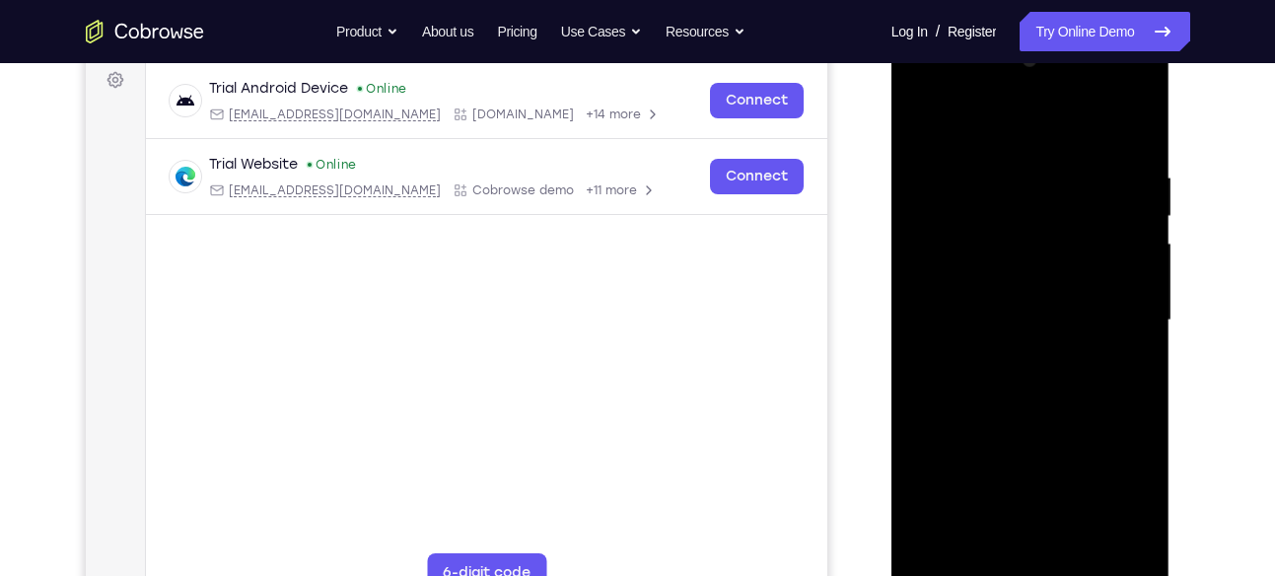
click at [1054, 194] on div at bounding box center [1031, 320] width 249 height 552
drag, startPoint x: 1026, startPoint y: 460, endPoint x: 1046, endPoint y: 183, distance: 276.9
click at [1046, 183] on div at bounding box center [1031, 320] width 249 height 552
drag, startPoint x: 1034, startPoint y: 350, endPoint x: 1049, endPoint y: 58, distance: 292.4
click at [1049, 58] on div at bounding box center [1031, 320] width 249 height 552
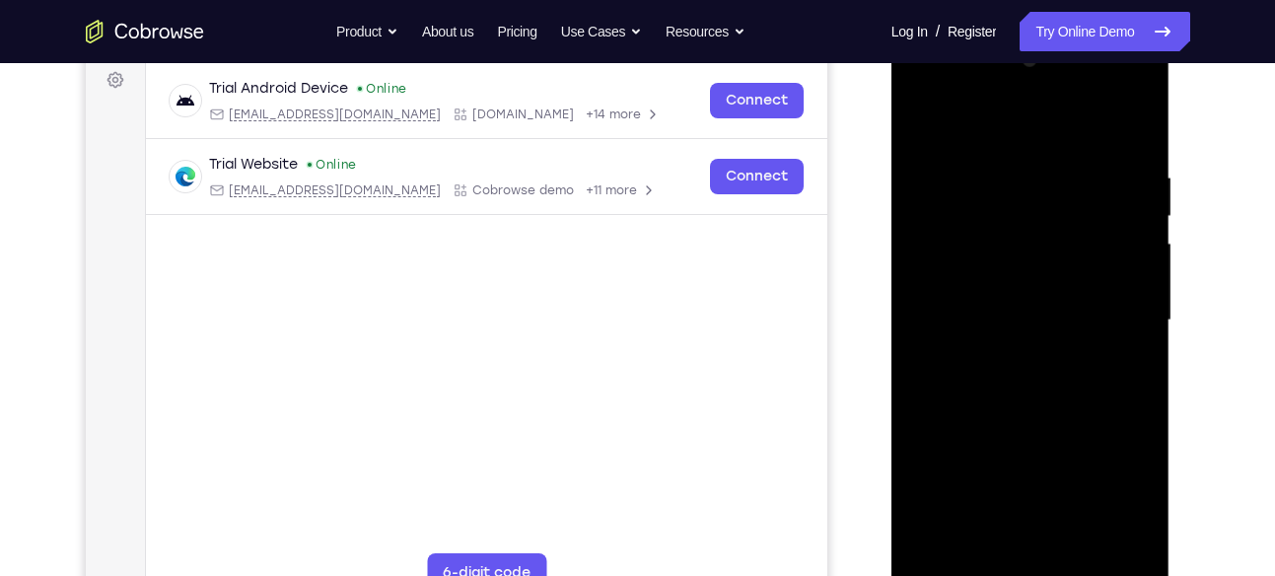
drag, startPoint x: 1032, startPoint y: 297, endPoint x: 1047, endPoint y: 145, distance: 152.6
click at [1047, 145] on div at bounding box center [1031, 320] width 249 height 552
click at [957, 478] on div at bounding box center [1031, 320] width 249 height 552
drag, startPoint x: 1044, startPoint y: 446, endPoint x: 1045, endPoint y: 168, distance: 278.2
click at [1045, 168] on div at bounding box center [1031, 320] width 249 height 552
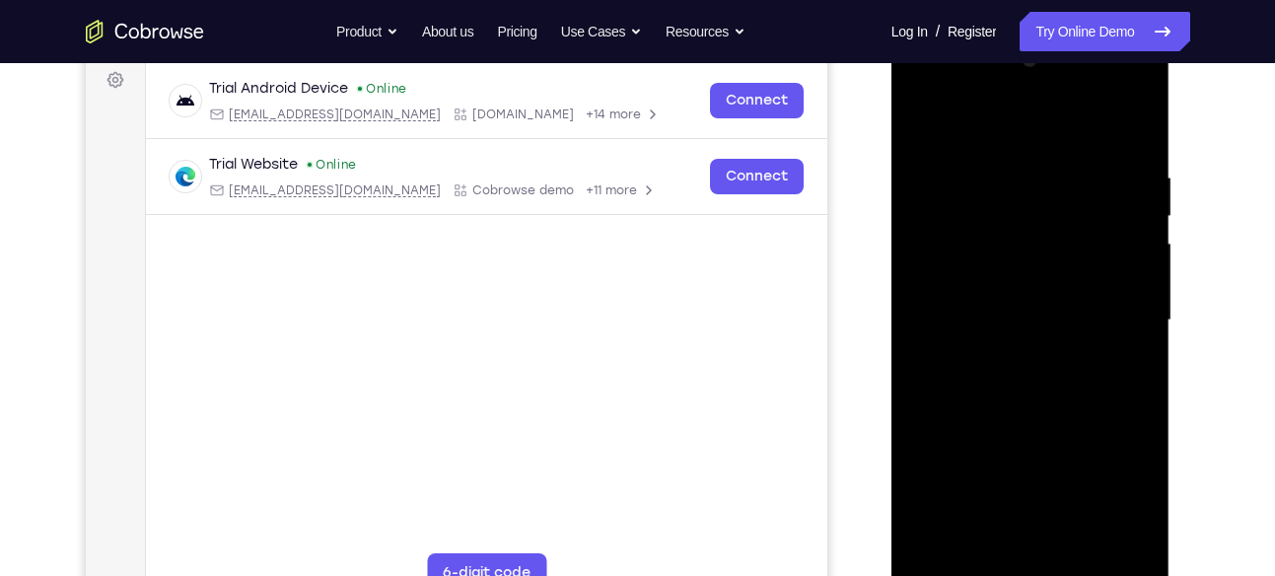
drag, startPoint x: 1028, startPoint y: 403, endPoint x: 1055, endPoint y: 101, distance: 304.0
click at [1055, 101] on div at bounding box center [1031, 320] width 249 height 552
click at [959, 422] on div at bounding box center [1031, 320] width 249 height 552
drag, startPoint x: 1059, startPoint y: 369, endPoint x: 1078, endPoint y: 114, distance: 255.2
click at [1078, 114] on div at bounding box center [1031, 320] width 249 height 552
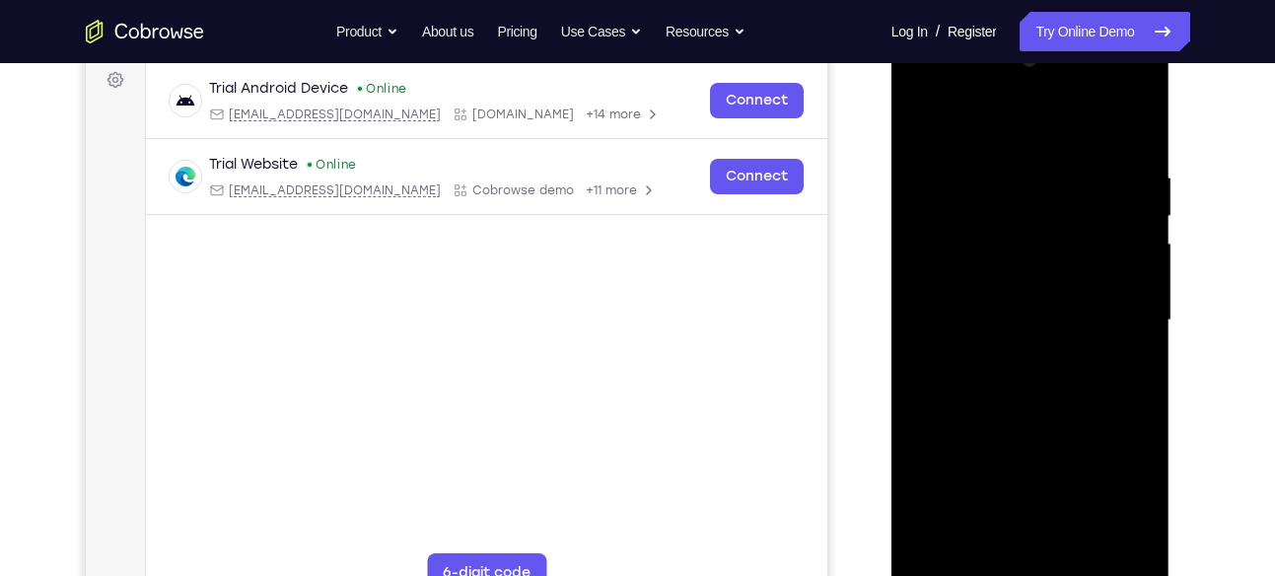
drag, startPoint x: 1032, startPoint y: 385, endPoint x: 1059, endPoint y: 243, distance: 144.7
click at [1059, 243] on div at bounding box center [1031, 320] width 249 height 552
drag, startPoint x: 1035, startPoint y: 435, endPoint x: 1055, endPoint y: 106, distance: 330.1
click at [1055, 106] on div at bounding box center [1031, 320] width 249 height 552
click at [1004, 449] on div at bounding box center [1031, 320] width 249 height 552
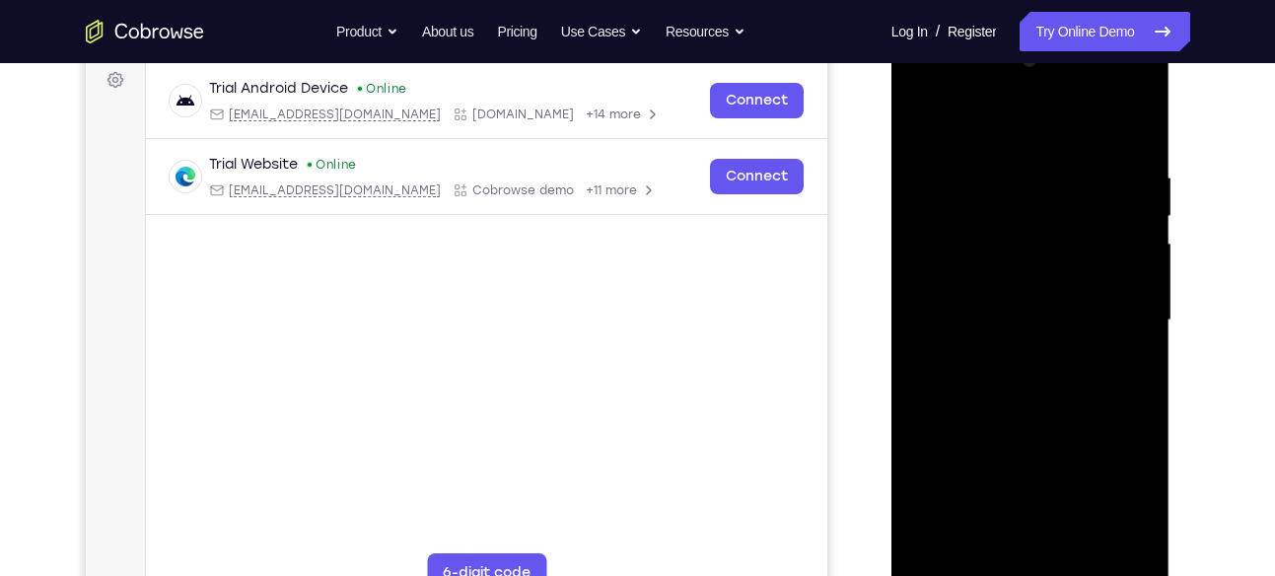
click at [1019, 456] on div at bounding box center [1031, 320] width 249 height 552
click at [977, 426] on div at bounding box center [1031, 320] width 249 height 552
click at [991, 400] on div at bounding box center [1031, 320] width 249 height 552
click at [989, 437] on div at bounding box center [1031, 320] width 249 height 552
click at [989, 429] on div at bounding box center [1031, 320] width 249 height 552
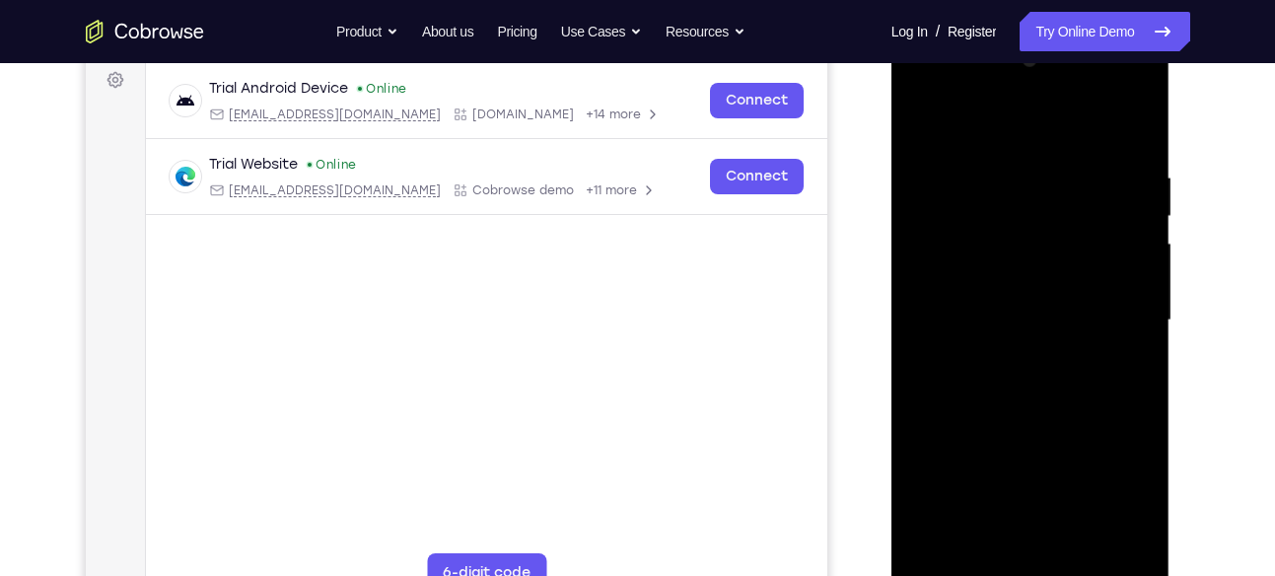
click at [982, 431] on div at bounding box center [1031, 320] width 249 height 552
click at [1040, 427] on div at bounding box center [1031, 320] width 249 height 552
click at [1032, 431] on div at bounding box center [1031, 320] width 249 height 552
click at [1096, 428] on div at bounding box center [1031, 320] width 249 height 552
click at [928, 123] on div at bounding box center [1031, 320] width 249 height 552
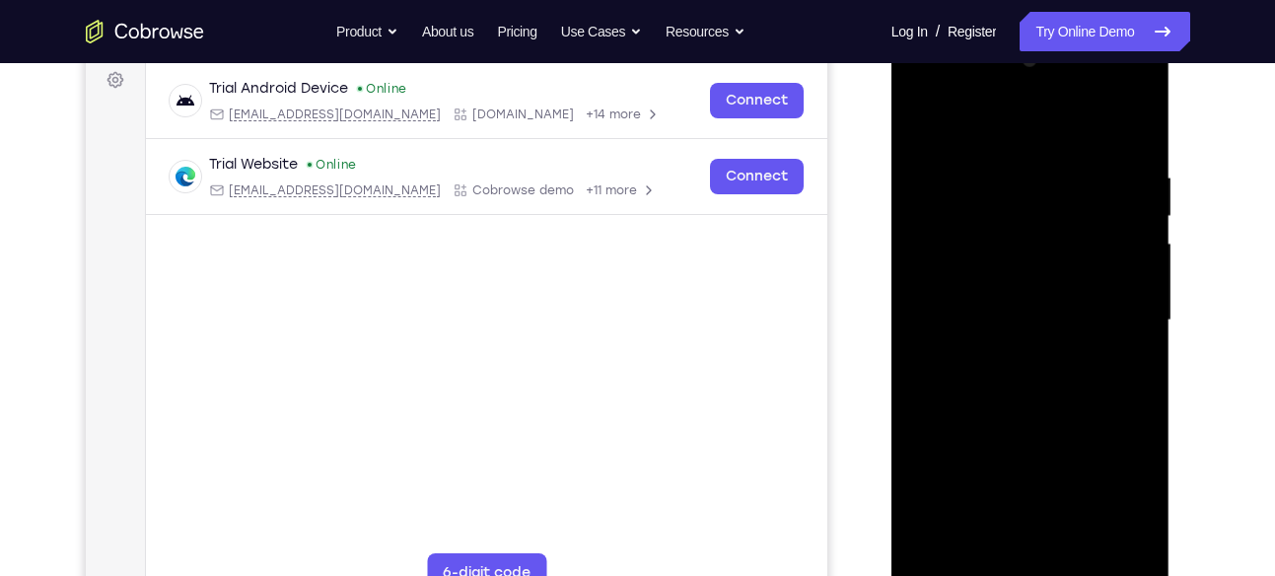
drag, startPoint x: 946, startPoint y: 406, endPoint x: 949, endPoint y: 191, distance: 215.1
click at [949, 191] on div at bounding box center [1031, 320] width 249 height 552
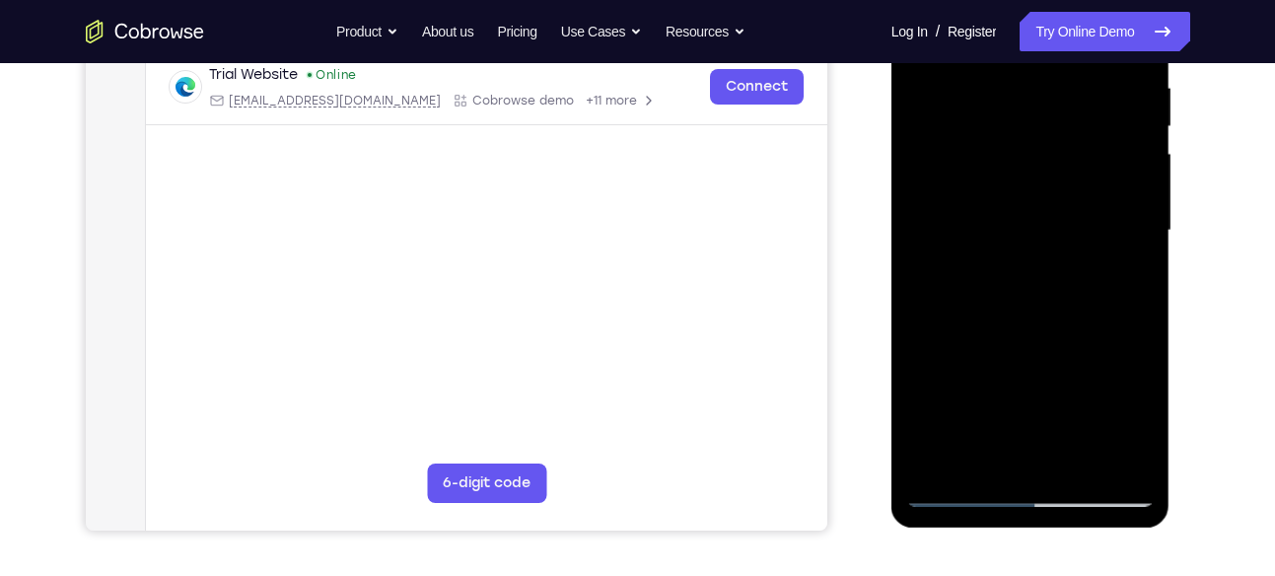
drag, startPoint x: 955, startPoint y: 371, endPoint x: 994, endPoint y: 92, distance: 281.9
click at [994, 92] on div at bounding box center [1031, 231] width 249 height 552
drag, startPoint x: 979, startPoint y: 349, endPoint x: 1055, endPoint y: 100, distance: 260.9
click at [1055, 100] on div at bounding box center [1031, 231] width 249 height 552
drag, startPoint x: 1000, startPoint y: 297, endPoint x: 1058, endPoint y: 85, distance: 219.9
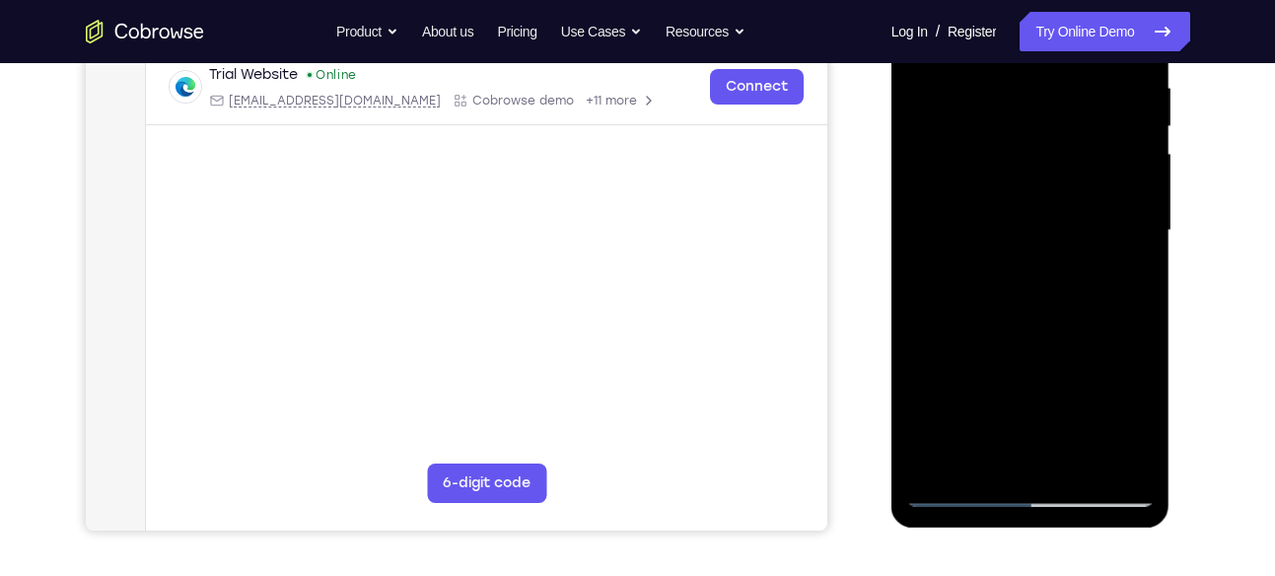
click at [1058, 85] on div at bounding box center [1031, 231] width 249 height 552
click at [958, 409] on div at bounding box center [1031, 231] width 249 height 552
drag, startPoint x: 931, startPoint y: 374, endPoint x: 953, endPoint y: 117, distance: 257.4
click at [953, 117] on div at bounding box center [1031, 231] width 249 height 552
drag, startPoint x: 919, startPoint y: 350, endPoint x: 952, endPoint y: 126, distance: 226.3
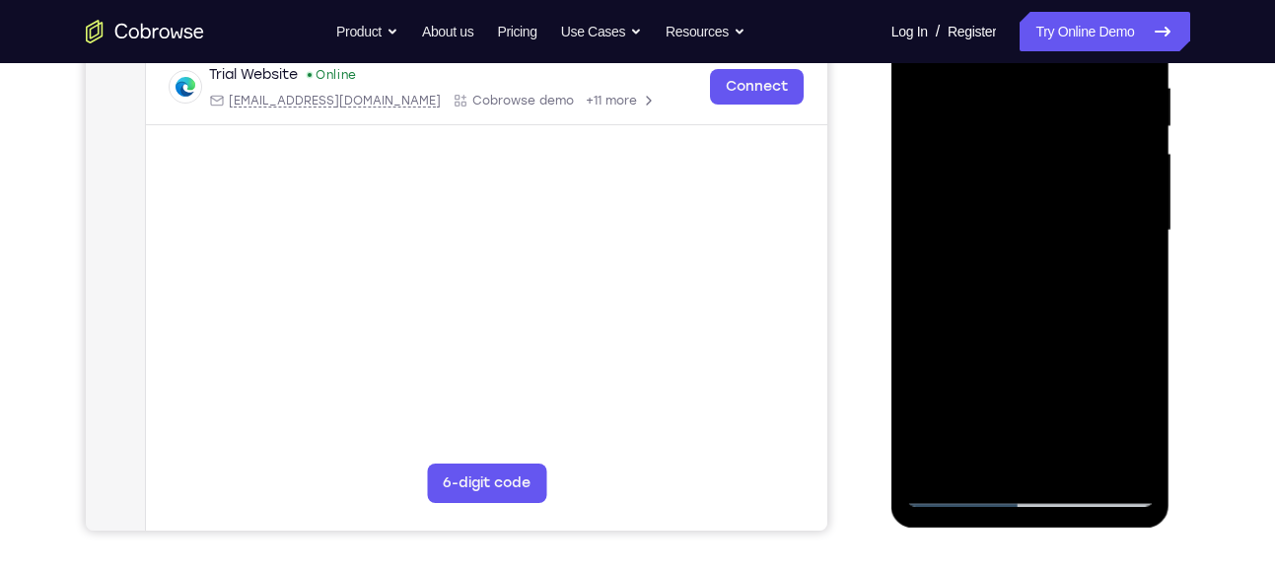
click at [952, 126] on div at bounding box center [1031, 231] width 249 height 552
drag, startPoint x: 940, startPoint y: 295, endPoint x: 996, endPoint y: 70, distance: 231.8
click at [996, 70] on div at bounding box center [1031, 231] width 249 height 552
drag, startPoint x: 925, startPoint y: 363, endPoint x: 975, endPoint y: 119, distance: 248.6
click at [975, 119] on div at bounding box center [1031, 231] width 249 height 552
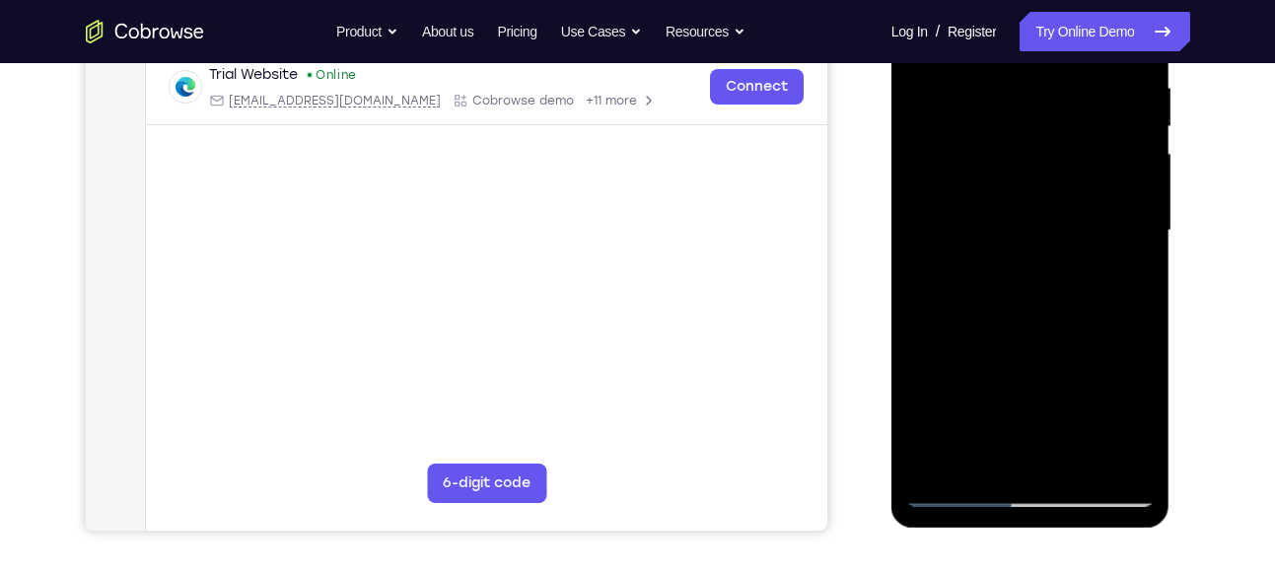
drag, startPoint x: 934, startPoint y: 299, endPoint x: 994, endPoint y: 91, distance: 216.7
click at [994, 91] on div at bounding box center [1031, 231] width 249 height 552
drag, startPoint x: 935, startPoint y: 398, endPoint x: 990, endPoint y: 162, distance: 242.1
click at [990, 162] on div at bounding box center [1031, 231] width 249 height 552
click at [956, 313] on div at bounding box center [1031, 231] width 249 height 552
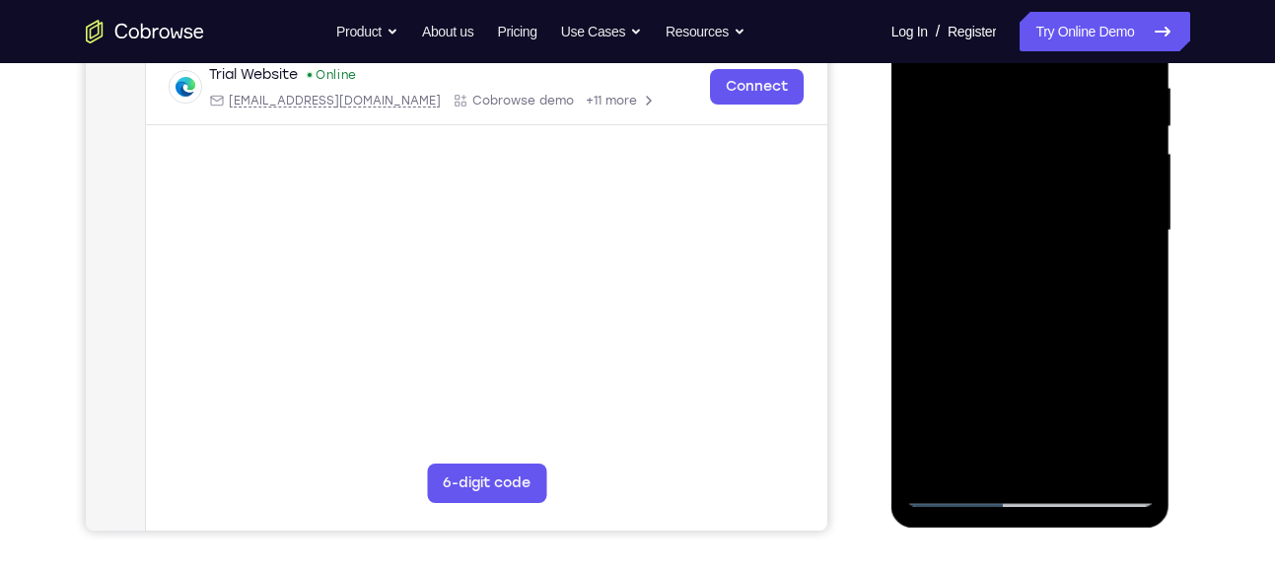
drag, startPoint x: 930, startPoint y: 328, endPoint x: 942, endPoint y: 185, distance: 143.5
click at [942, 185] on div at bounding box center [1031, 231] width 249 height 552
drag, startPoint x: 917, startPoint y: 396, endPoint x: 942, endPoint y: 141, distance: 255.7
click at [942, 141] on div at bounding box center [1031, 231] width 249 height 552
drag, startPoint x: 933, startPoint y: 234, endPoint x: 979, endPoint y: 18, distance: 220.7
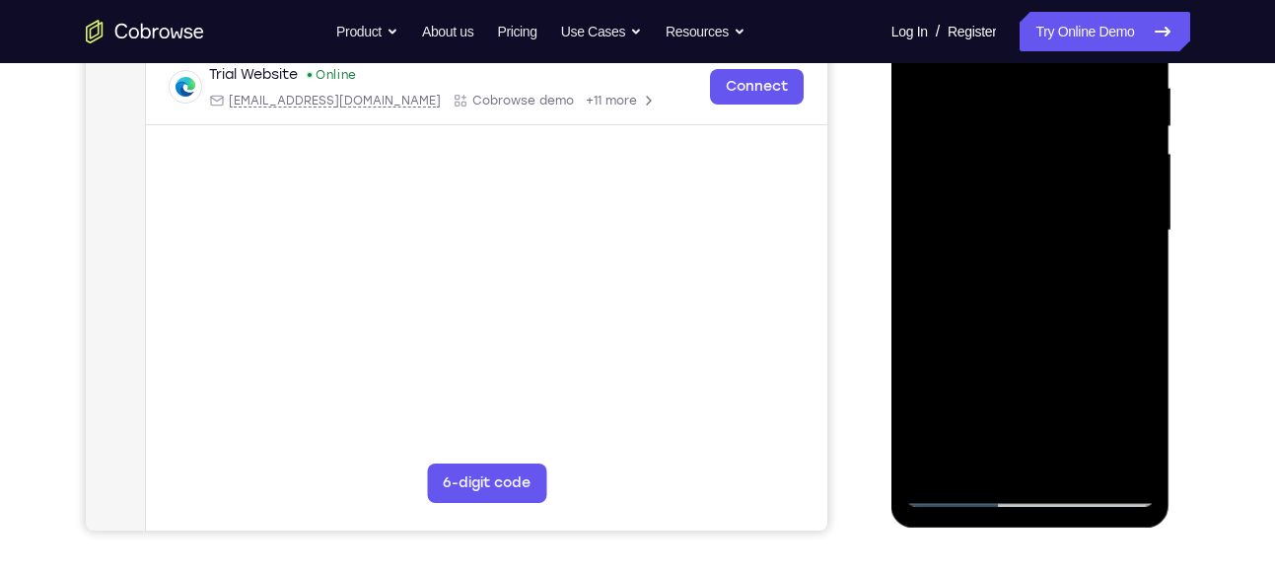
click at [979, 18] on div at bounding box center [1031, 231] width 249 height 552
drag, startPoint x: 926, startPoint y: 316, endPoint x: 973, endPoint y: 147, distance: 174.9
click at [973, 147] on div at bounding box center [1031, 231] width 249 height 552
drag, startPoint x: 943, startPoint y: 372, endPoint x: 989, endPoint y: 107, distance: 269.4
click at [989, 107] on div at bounding box center [1031, 231] width 249 height 552
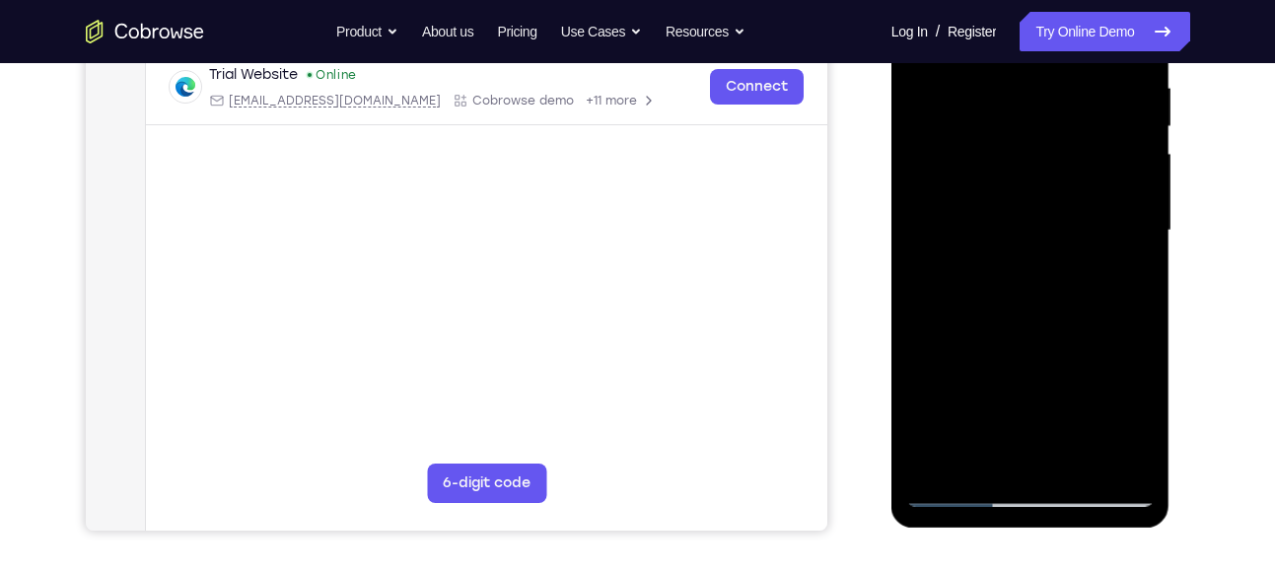
drag, startPoint x: 928, startPoint y: 322, endPoint x: 987, endPoint y: 157, distance: 175.0
click at [987, 157] on div at bounding box center [1031, 231] width 249 height 552
drag, startPoint x: 949, startPoint y: 328, endPoint x: 1029, endPoint y: 117, distance: 224.8
click at [1029, 117] on div at bounding box center [1031, 231] width 249 height 552
click at [958, 345] on div at bounding box center [1031, 231] width 249 height 552
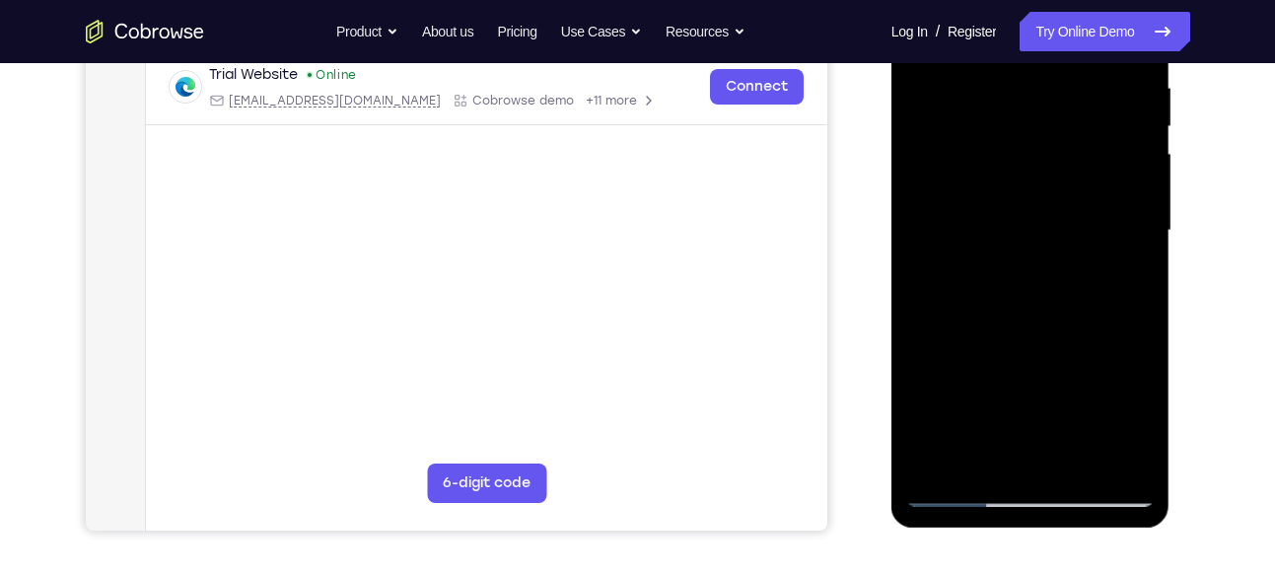
drag, startPoint x: 935, startPoint y: 334, endPoint x: 985, endPoint y: 109, distance: 231.4
click at [985, 109] on div at bounding box center [1031, 231] width 249 height 552
drag, startPoint x: 940, startPoint y: 424, endPoint x: 983, endPoint y: 228, distance: 201.0
click at [983, 228] on div at bounding box center [1031, 231] width 249 height 552
click at [958, 396] on div at bounding box center [1031, 231] width 249 height 552
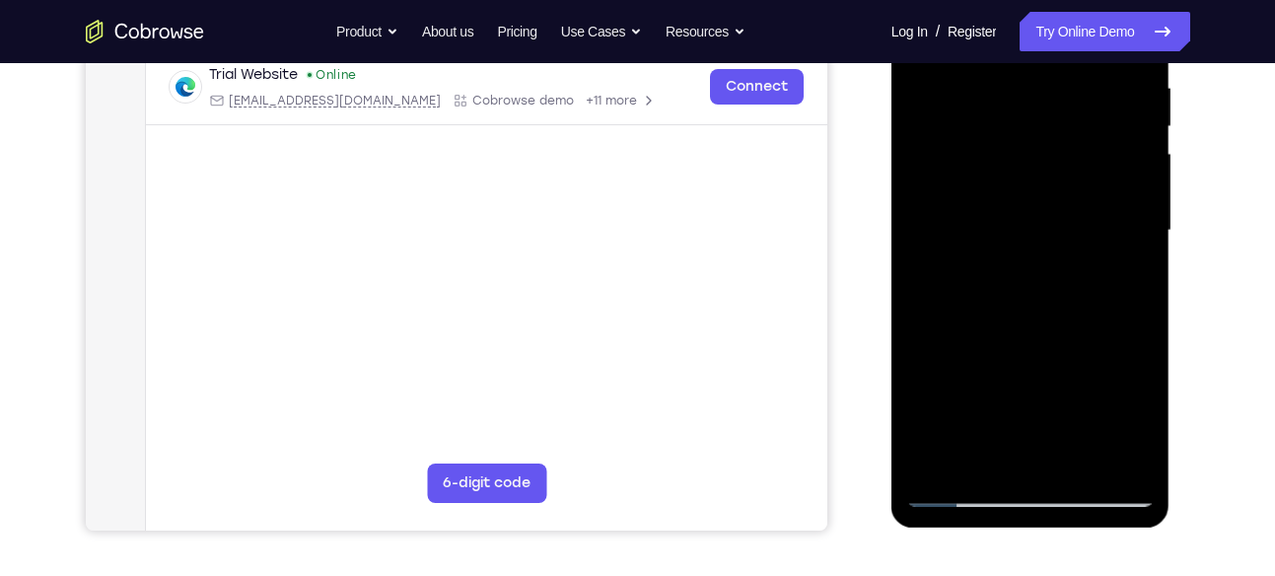
click at [1018, 340] on div at bounding box center [1031, 231] width 249 height 552
